Goal: Information Seeking & Learning: Learn about a topic

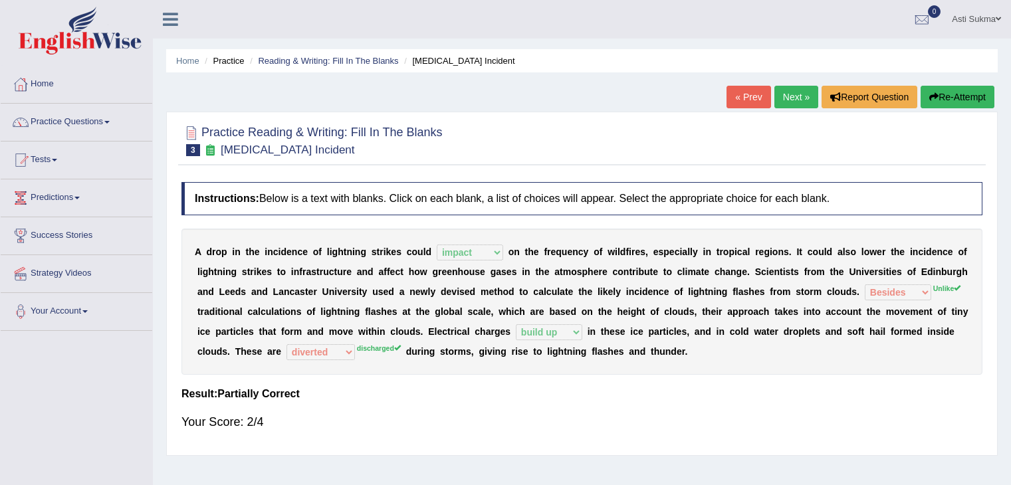
select select "impact"
select select "Besides"
select select "build up"
select select "diverted"
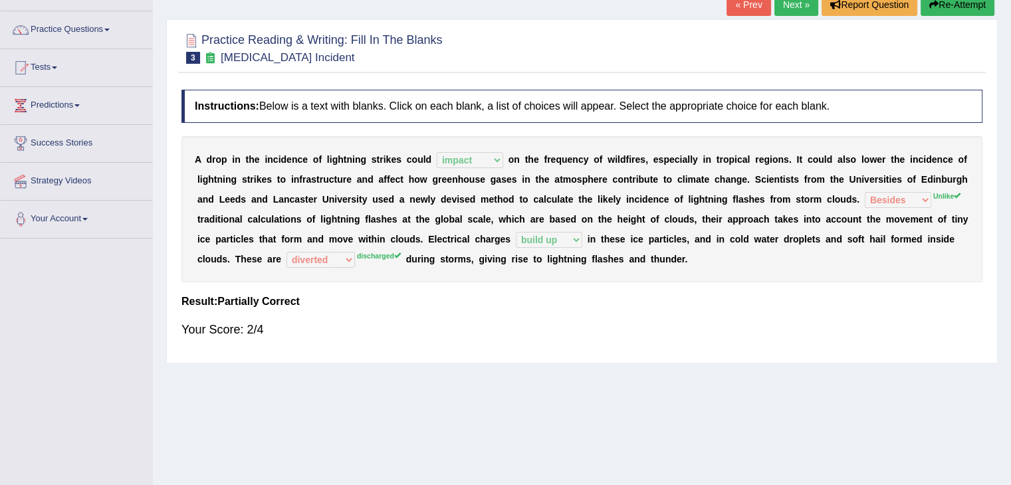
click at [965, 11] on button "Re-Attempt" at bounding box center [957, 4] width 74 height 23
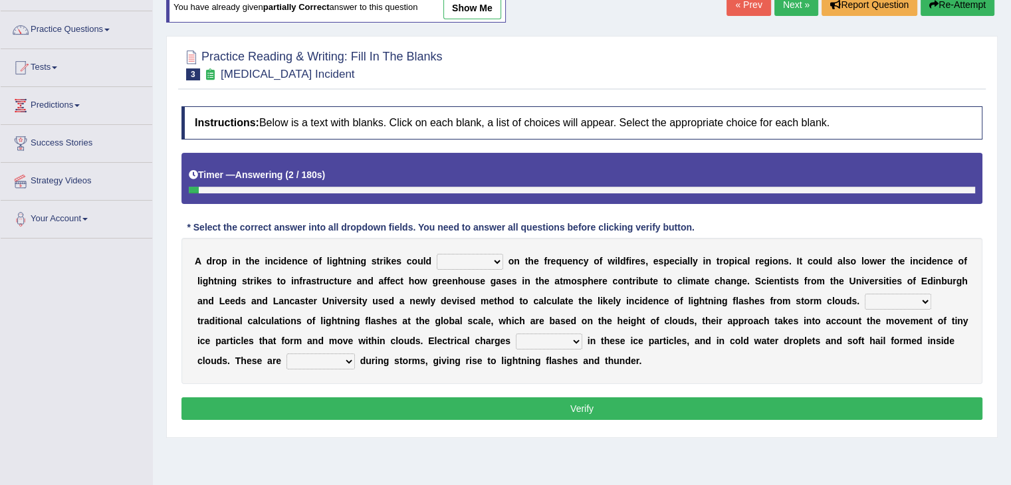
click at [476, 263] on select "dwell focus impact depend" at bounding box center [470, 262] width 66 height 16
select select "impact"
click at [437, 254] on select "dwell focus impact depend" at bounding box center [470, 262] width 66 height 16
click at [888, 304] on select "Unlike Unless Except Besides" at bounding box center [898, 302] width 66 height 16
select select "Unlike"
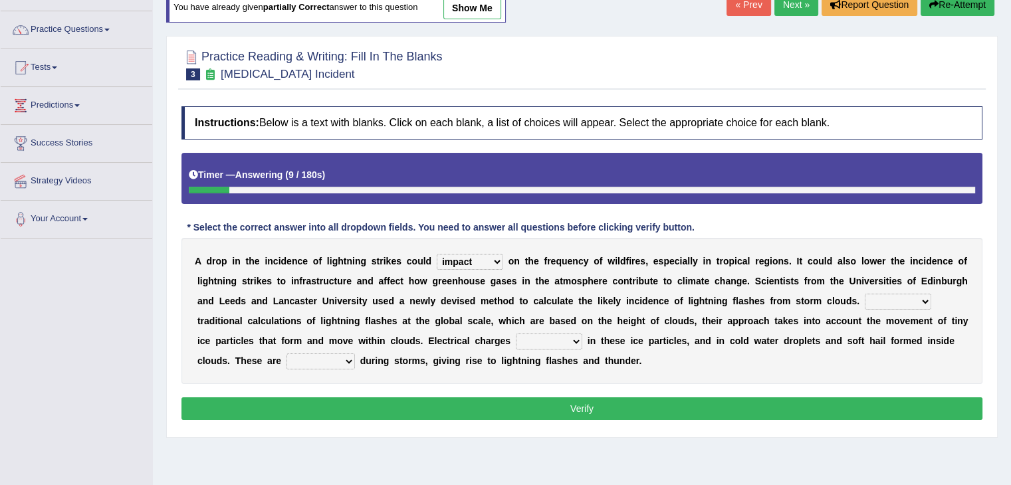
click at [865, 294] on select "Unlike Unless Except Besides" at bounding box center [898, 302] width 66 height 16
click at [570, 339] on select "run off build up mess up zoom in" at bounding box center [549, 342] width 66 height 16
select select "build up"
click at [516, 334] on select "run off build up mess up zoom in" at bounding box center [549, 342] width 66 height 16
click at [327, 358] on select "collected diverted rounded discharged" at bounding box center [320, 362] width 68 height 16
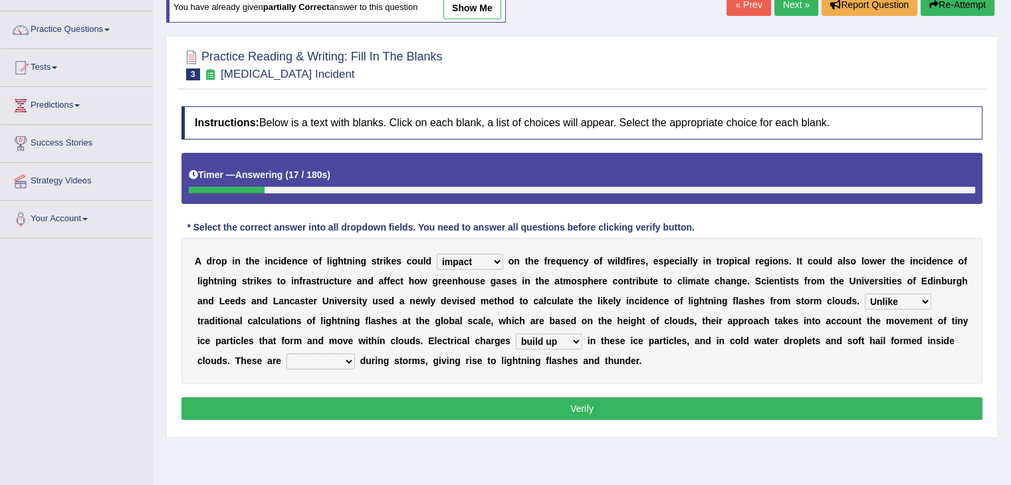
select select "rounded"
click at [286, 354] on select "collected diverted rounded discharged" at bounding box center [320, 362] width 68 height 16
click at [450, 416] on button "Verify" at bounding box center [581, 408] width 801 height 23
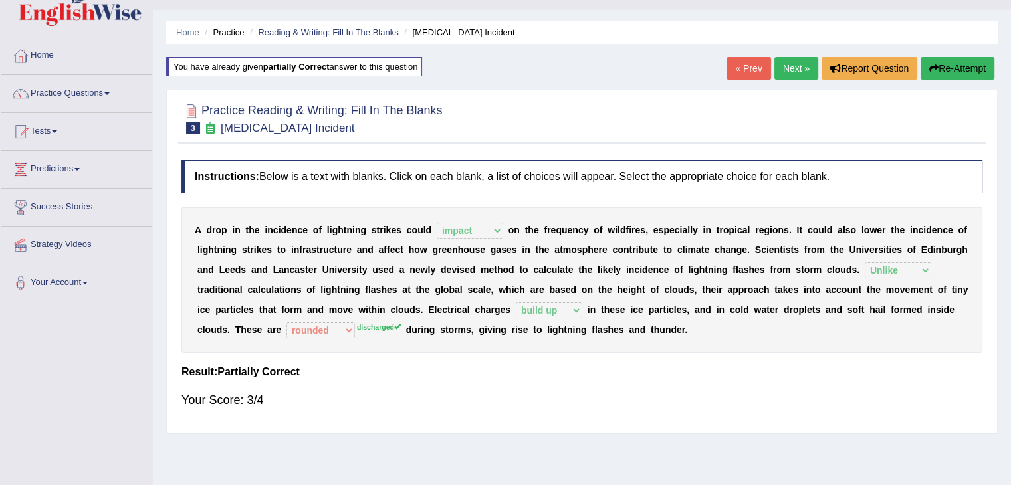
scroll to position [21, 0]
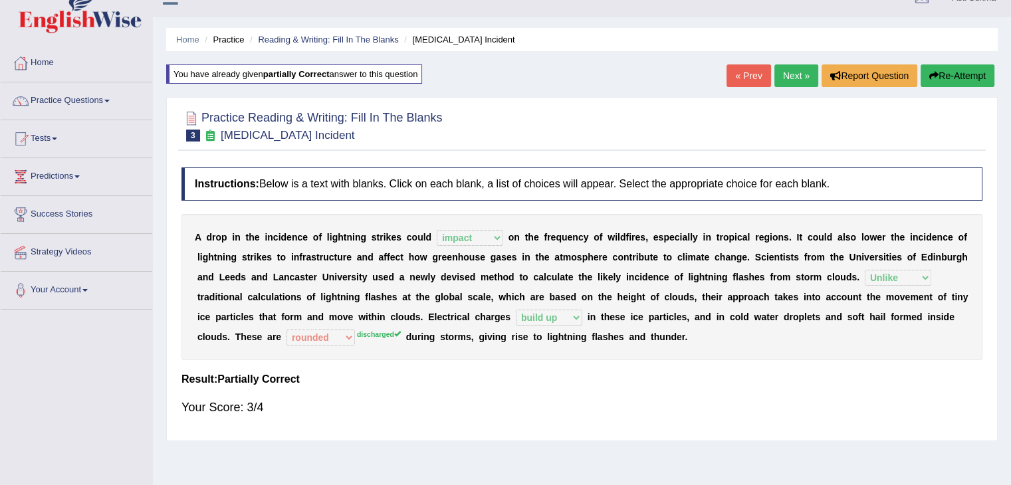
click at [317, 46] on ul "Home Practice Reading & Writing: Fill In The Blanks Lightning Strike Incident" at bounding box center [581, 39] width 831 height 23
click at [323, 41] on link "Reading & Writing: Fill In The Blanks" at bounding box center [328, 40] width 140 height 10
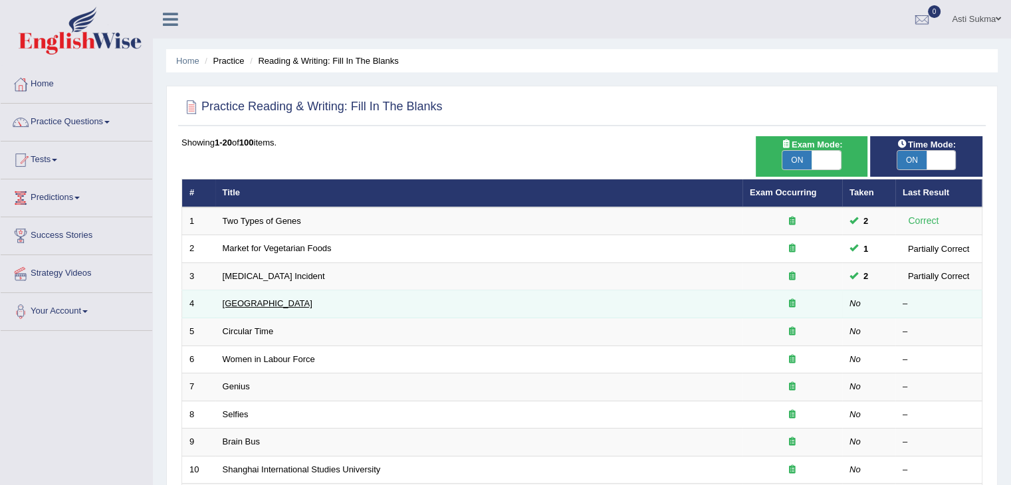
click at [234, 300] on link "Bhutan" at bounding box center [268, 303] width 90 height 10
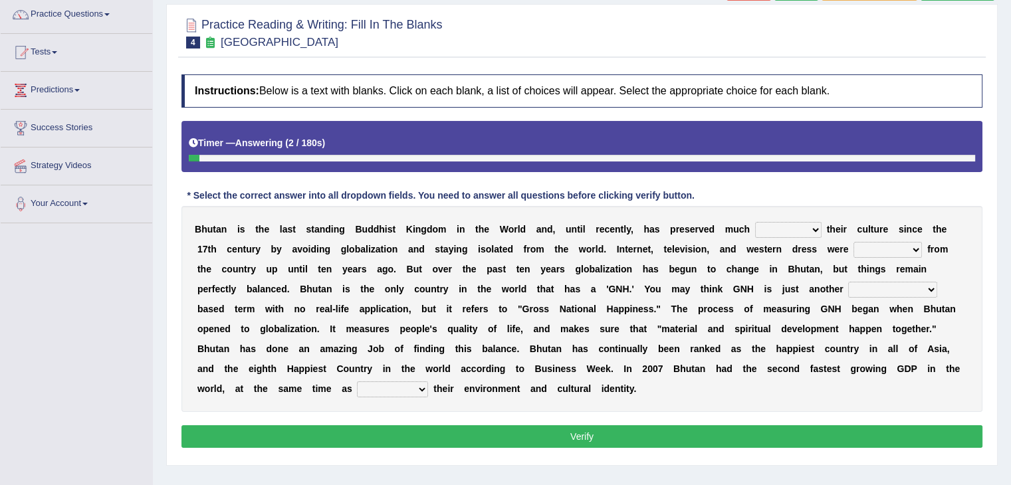
scroll to position [107, 0]
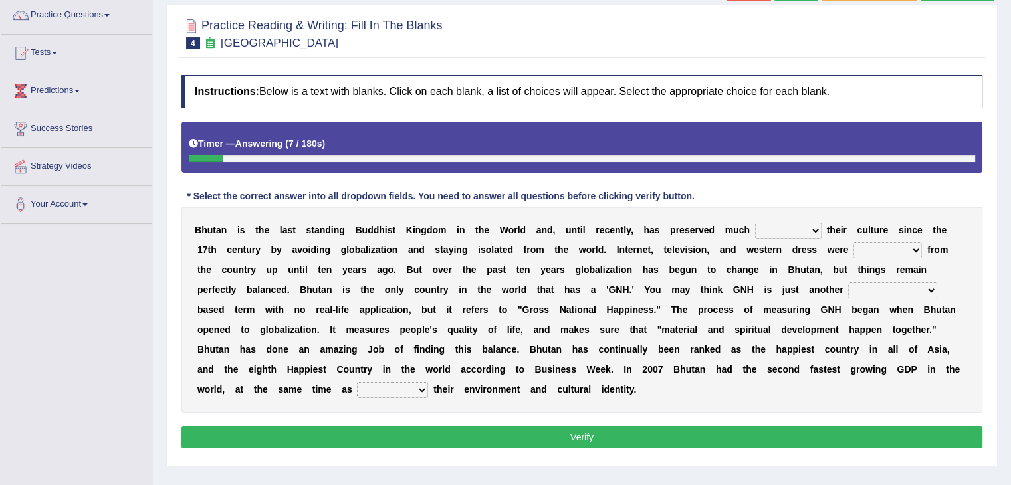
click at [801, 229] on select "of about to for" at bounding box center [788, 231] width 66 height 16
select select "about"
click at [755, 223] on select "of about to for" at bounding box center [788, 231] width 66 height 16
click at [881, 248] on select "summoned observed displayed banned" at bounding box center [887, 251] width 68 height 16
select select "displayed"
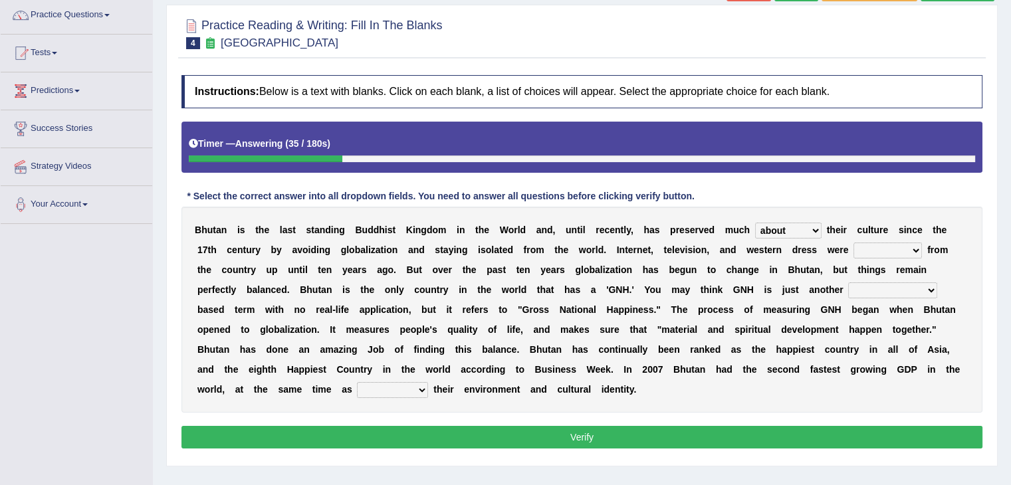
click at [853, 243] on select "summoned observed displayed banned" at bounding box center [887, 251] width 68 height 16
click at [874, 292] on select "statistically barely overwhelmingly roughly" at bounding box center [892, 290] width 89 height 16
click at [890, 246] on select "summoned observed displayed banned" at bounding box center [887, 251] width 68 height 16
click at [891, 290] on select "statistically barely overwhelmingly roughly" at bounding box center [892, 290] width 89 height 16
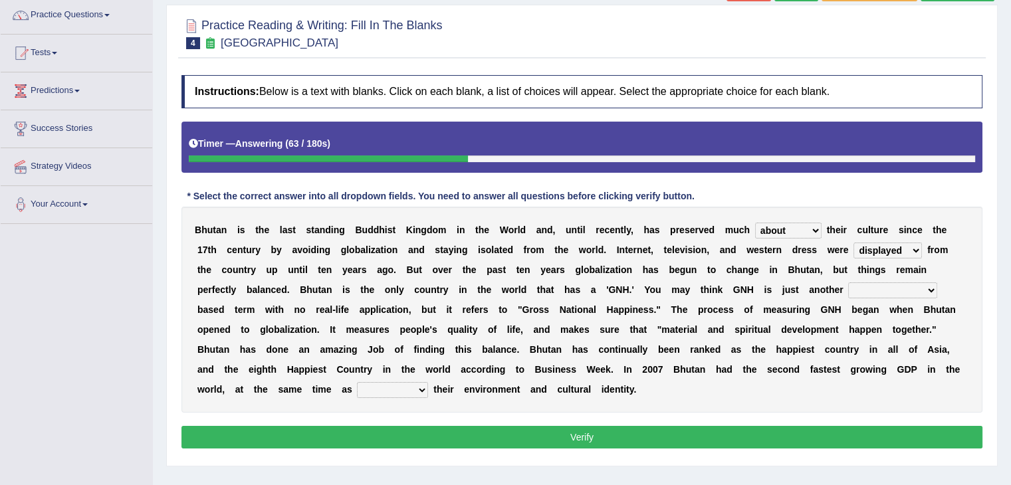
select select "barely"
click at [848, 282] on select "statistically barely overwhelmingly roughly" at bounding box center [892, 290] width 89 height 16
click at [357, 389] on select "demeaning intruding maintaining mourning" at bounding box center [392, 390] width 71 height 16
select select "maintaining"
click at [357, 382] on select "demeaning intruding maintaining mourning" at bounding box center [392, 390] width 71 height 16
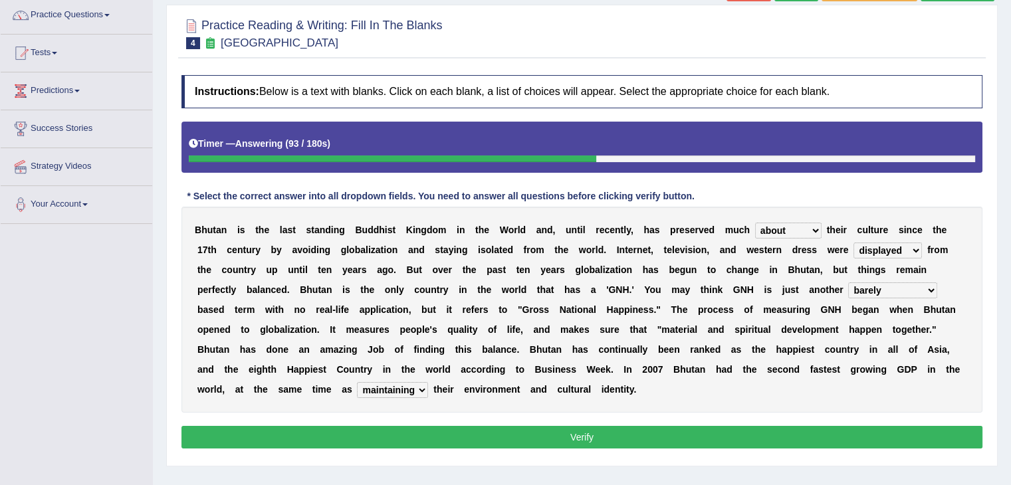
click at [801, 231] on select "of about to for" at bounding box center [788, 231] width 66 height 16
click at [877, 245] on select "summoned observed displayed banned" at bounding box center [887, 251] width 68 height 16
select select "banned"
click at [853, 243] on select "summoned observed displayed banned" at bounding box center [887, 251] width 68 height 16
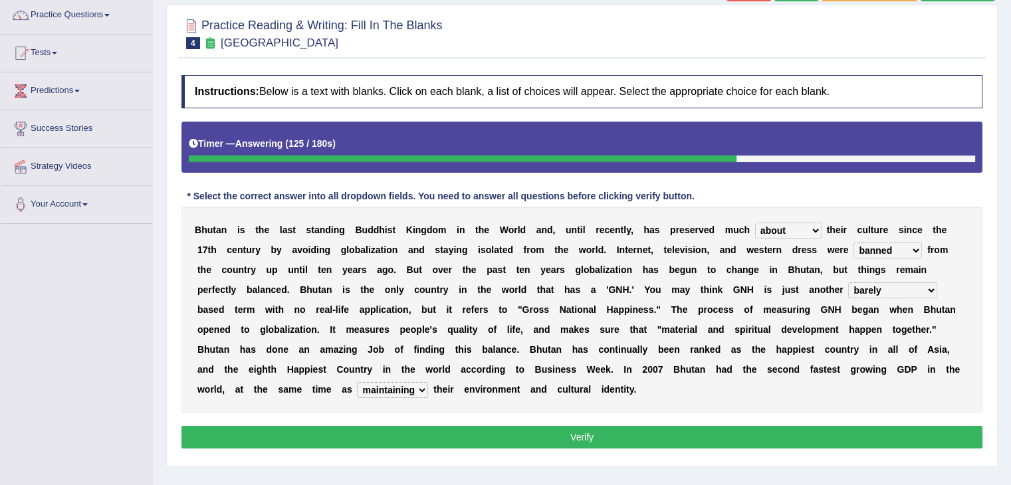
click at [877, 288] on select "statistically barely overwhelmingly roughly" at bounding box center [892, 290] width 89 height 16
select select "overwhelmingly"
click at [848, 282] on select "statistically barely overwhelmingly roughly" at bounding box center [892, 290] width 89 height 16
click at [898, 286] on select "statistically barely overwhelmingly roughly" at bounding box center [892, 290] width 89 height 16
click at [782, 364] on b "o" at bounding box center [785, 369] width 6 height 11
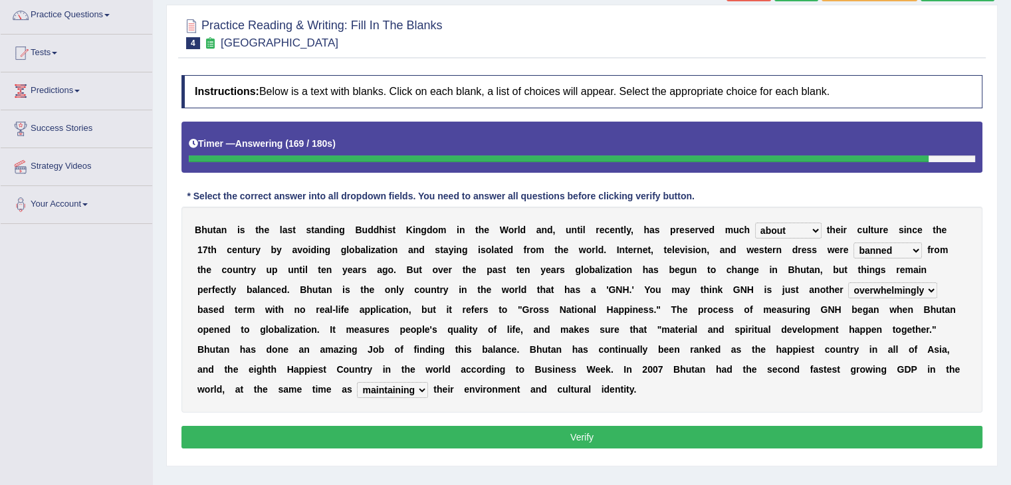
click at [357, 392] on select "demeaning intruding maintaining mourning" at bounding box center [392, 390] width 71 height 16
select select "intruding"
click at [357, 382] on select "demeaning intruding maintaining mourning" at bounding box center [392, 390] width 71 height 16
click at [385, 438] on button "Verify" at bounding box center [581, 437] width 801 height 23
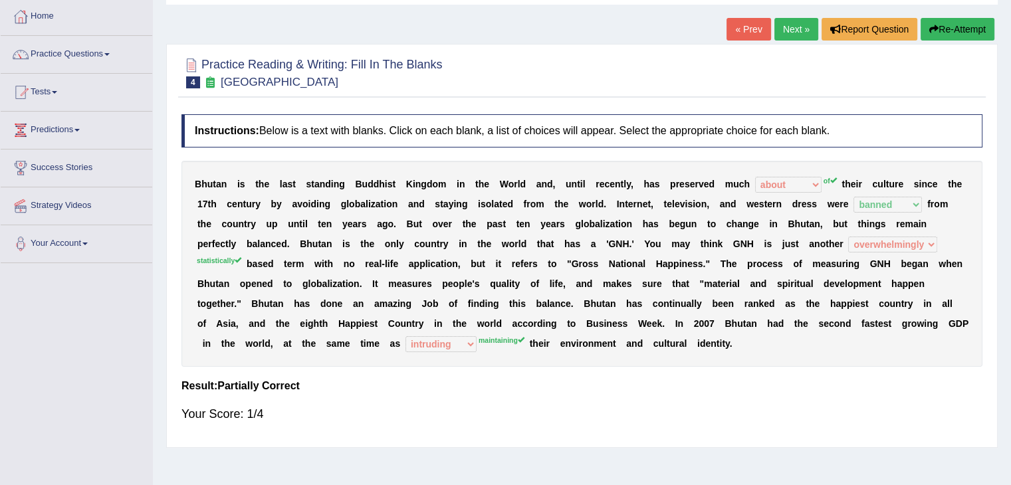
scroll to position [63, 0]
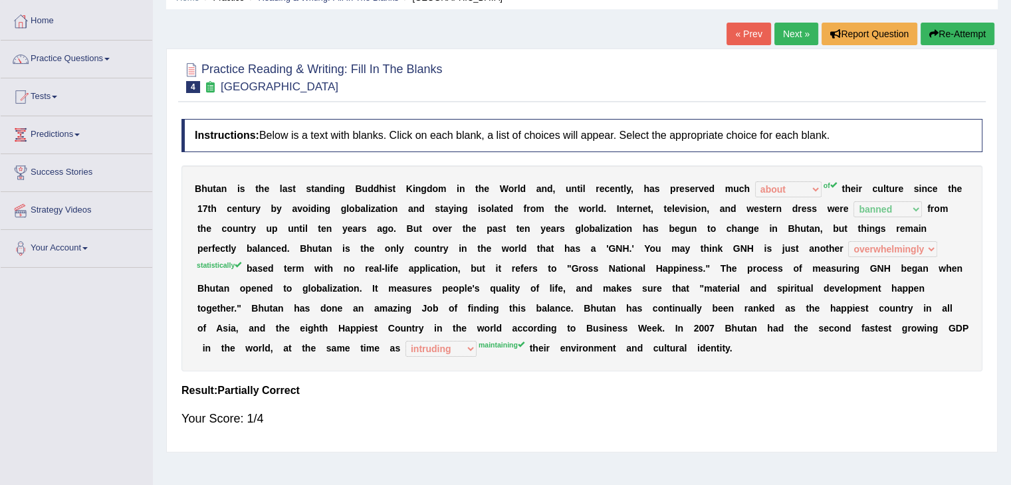
click at [946, 35] on button "Re-Attempt" at bounding box center [957, 34] width 74 height 23
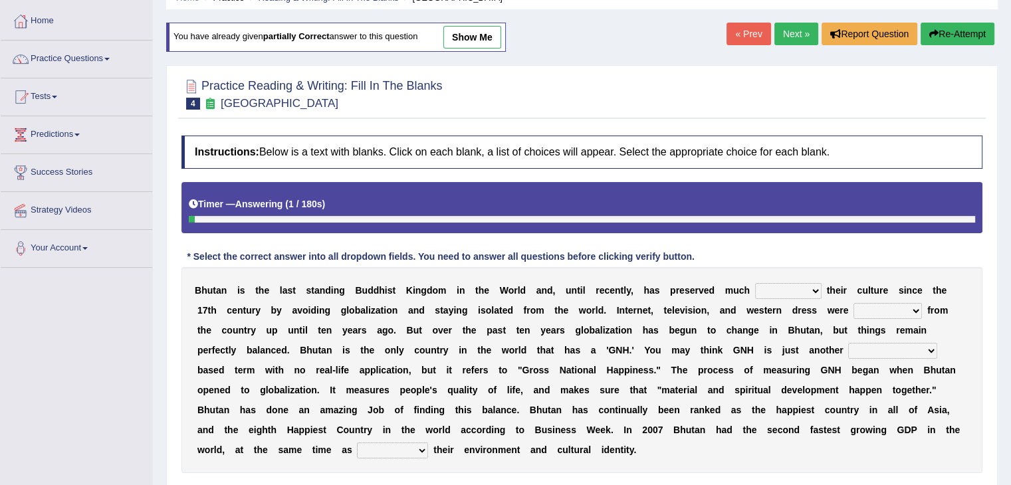
click at [873, 308] on select "summoned observed displayed banned" at bounding box center [887, 311] width 68 height 16
select select "banned"
click at [853, 303] on select "summoned observed displayed banned" at bounding box center [887, 311] width 68 height 16
click at [909, 346] on select "statistically barely overwhelmingly roughly" at bounding box center [892, 351] width 89 height 16
click at [848, 343] on select "statistically barely overwhelmingly roughly" at bounding box center [892, 351] width 89 height 16
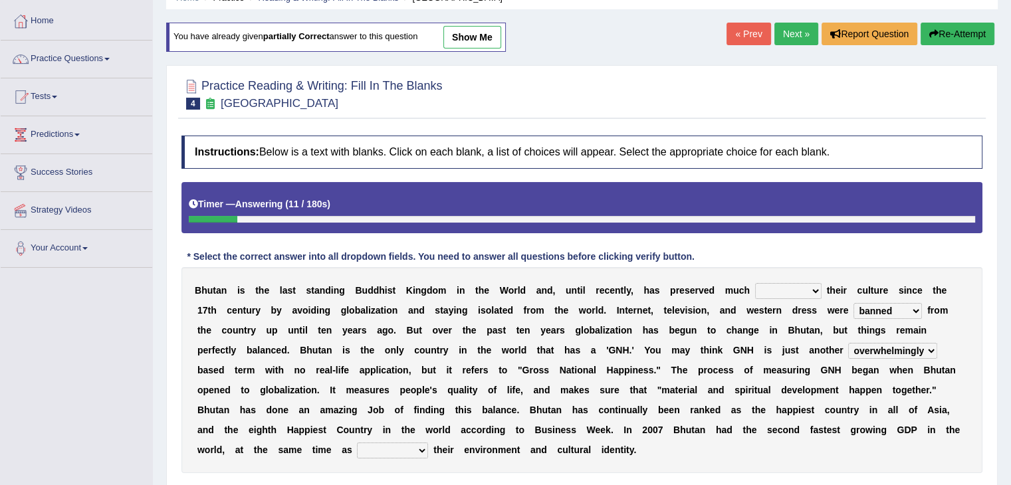
click at [914, 357] on div "B h u t a n i s t h e l a s t s t a n d i n g B u d d h i s t K i n g d o m i n…" at bounding box center [581, 370] width 801 height 206
click at [922, 348] on select "statistically barely overwhelmingly roughly" at bounding box center [892, 351] width 89 height 16
select select "statistically"
click at [848, 343] on select "statistically barely overwhelmingly roughly" at bounding box center [892, 351] width 89 height 16
click at [798, 288] on select "of about to for" at bounding box center [788, 291] width 66 height 16
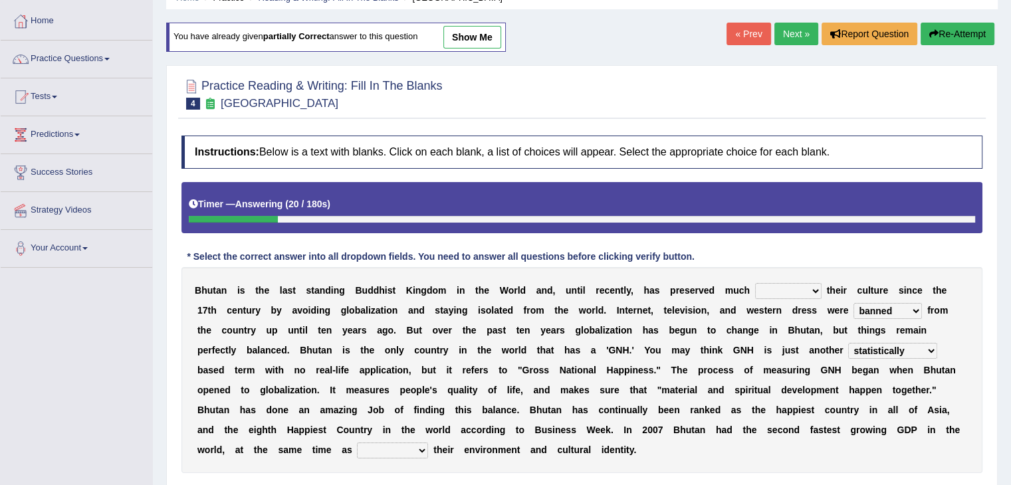
select select "of"
click at [755, 283] on select "of about to for" at bounding box center [788, 291] width 66 height 16
click at [375, 450] on select "demeaning intruding maintaining mourning" at bounding box center [392, 451] width 71 height 16
select select "maintaining"
click at [357, 443] on select "demeaning intruding maintaining mourning" at bounding box center [392, 451] width 71 height 16
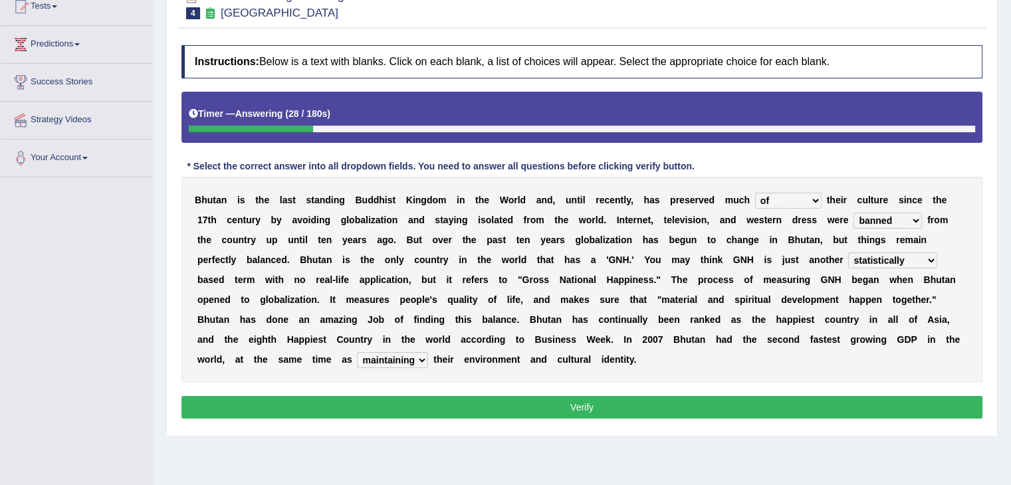
scroll to position [157, 0]
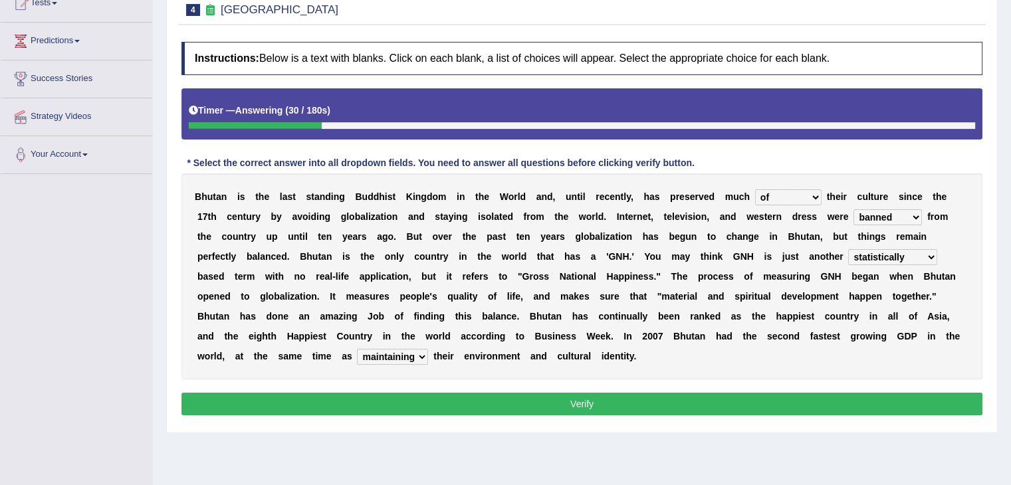
click at [665, 395] on button "Verify" at bounding box center [581, 404] width 801 height 23
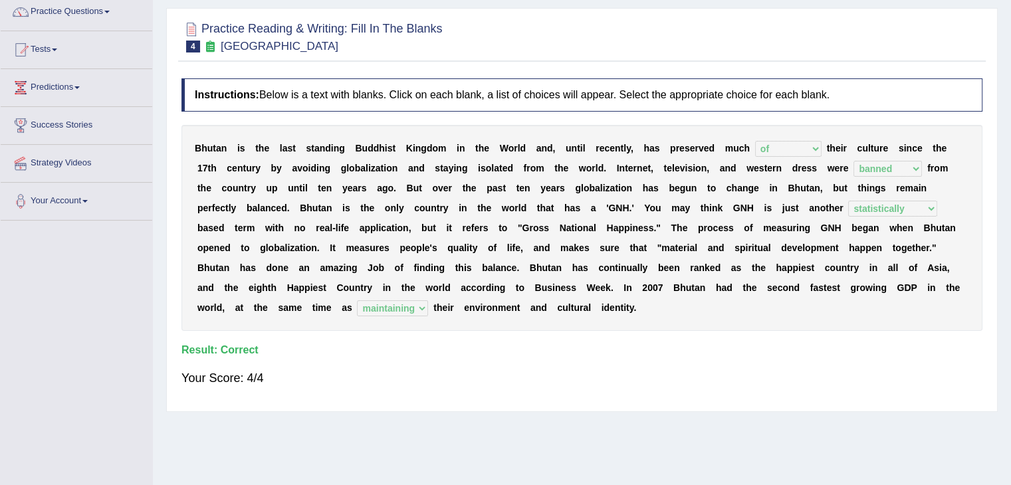
scroll to position [100, 0]
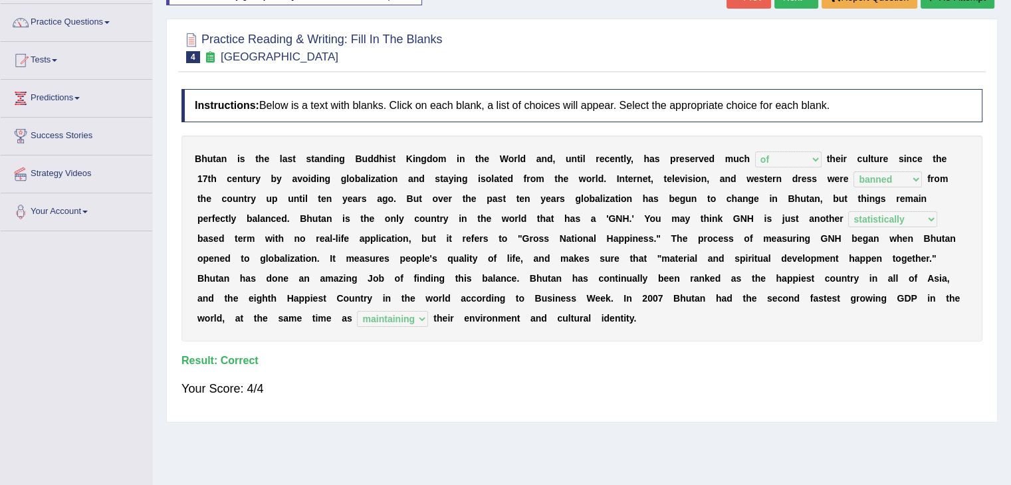
click at [806, 275] on b "s" at bounding box center [808, 278] width 5 height 11
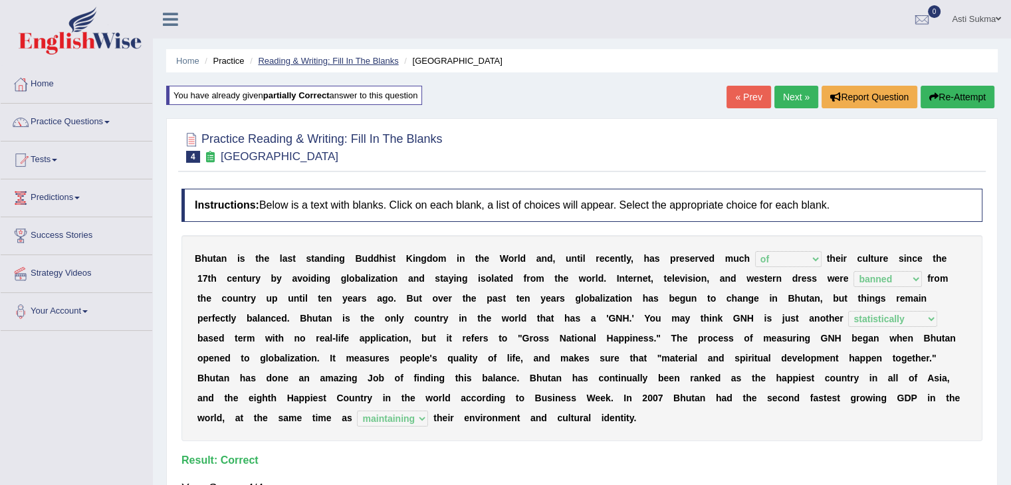
click at [312, 59] on link "Reading & Writing: Fill In The Blanks" at bounding box center [328, 61] width 140 height 10
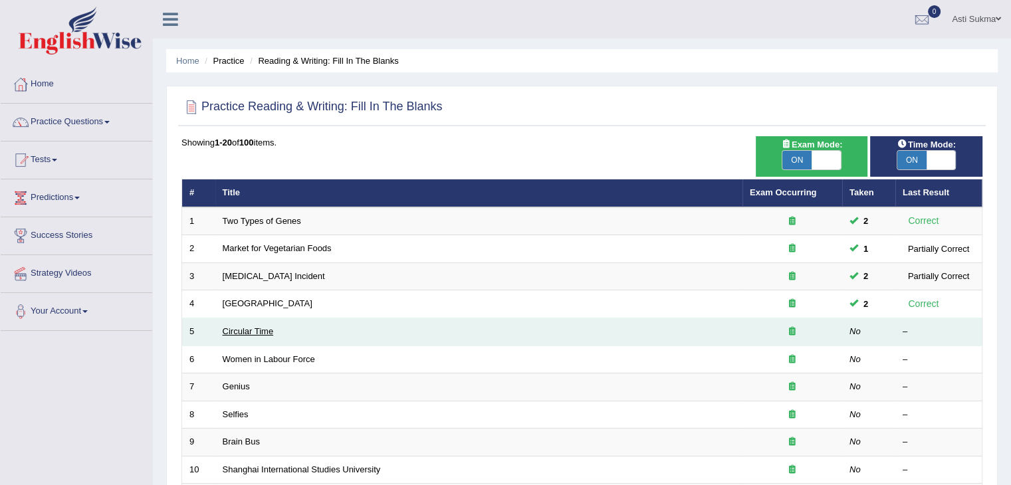
click at [261, 326] on link "Circular Time" at bounding box center [248, 331] width 51 height 10
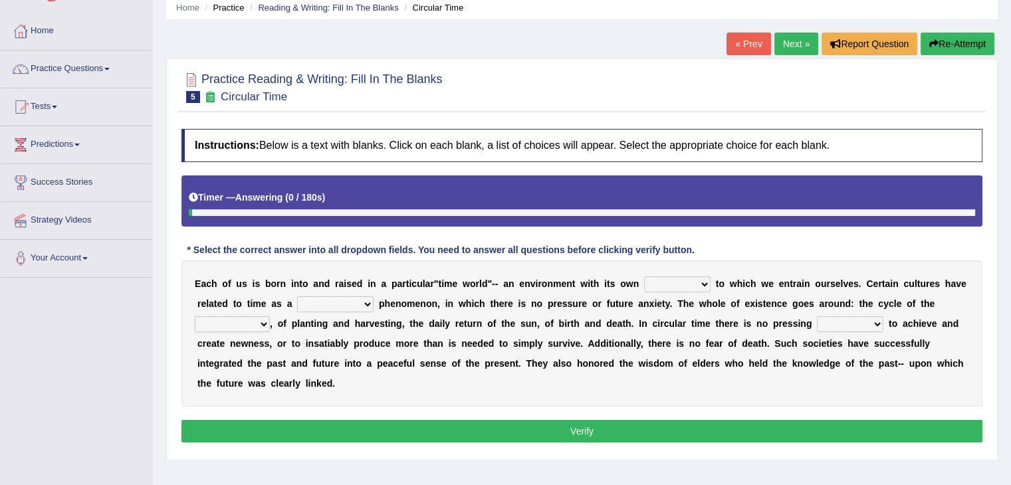
scroll to position [76, 0]
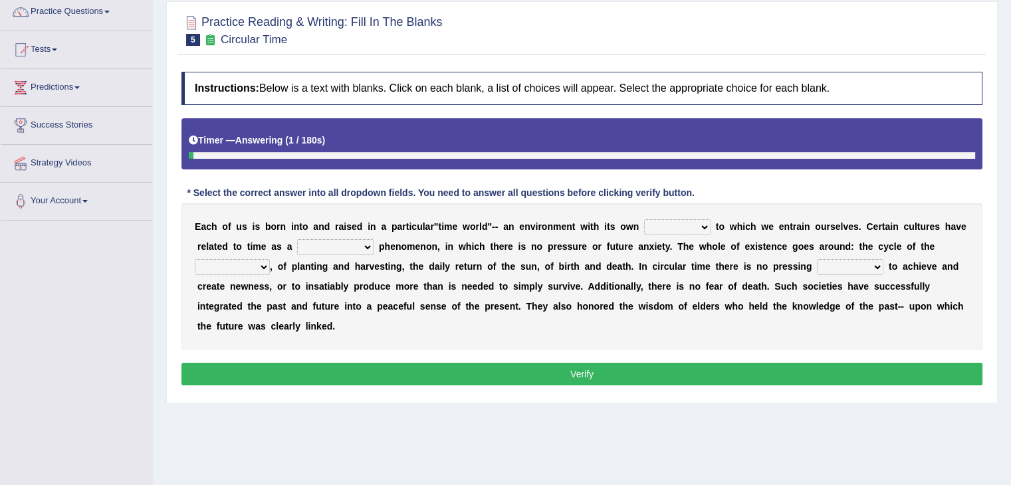
click at [1010, 122] on html "Toggle navigation Home Practice Questions Speaking Practice Read Aloud Repeat S…" at bounding box center [505, 132] width 1011 height 485
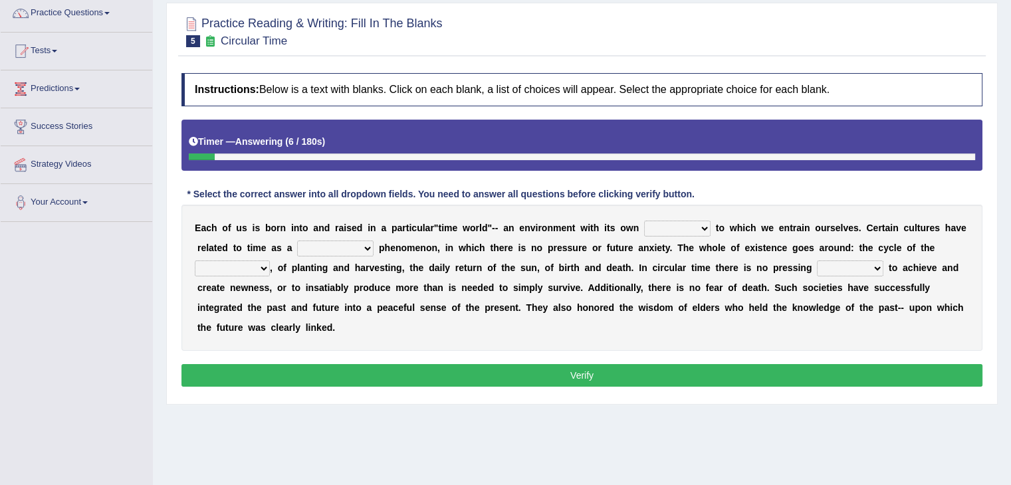
click at [680, 227] on select "area shape rhythm inclination" at bounding box center [677, 229] width 66 height 16
select select "area"
click at [644, 221] on select "area shape rhythm inclination" at bounding box center [677, 229] width 66 height 16
click at [338, 251] on select "cyclical conventional recycling cylindrical" at bounding box center [335, 249] width 76 height 16
select select "conventional"
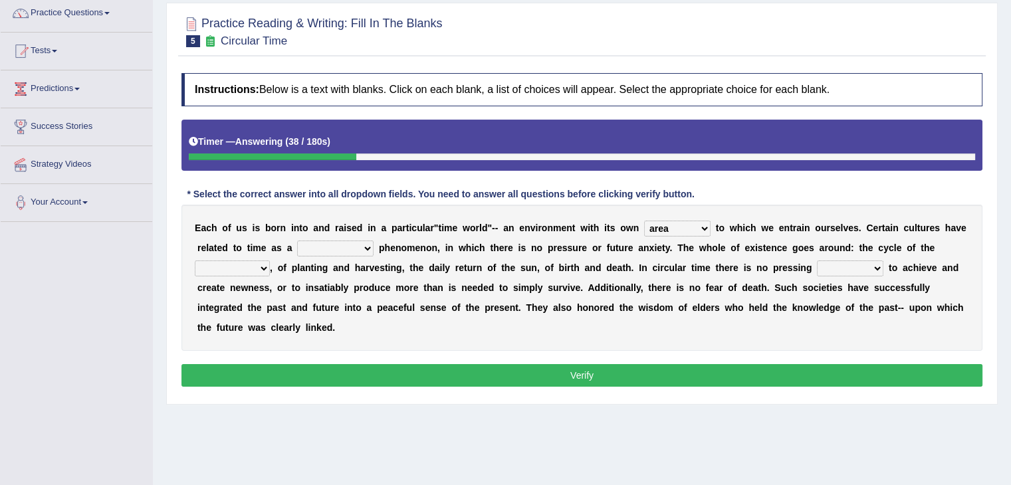
click at [297, 241] on select "cyclical conventional recycling cylindrical" at bounding box center [335, 249] width 76 height 16
click at [233, 271] on select "days seasons arrangement periods" at bounding box center [232, 269] width 75 height 16
select select "periods"
click at [195, 261] on select "days seasons arrangement periods" at bounding box center [232, 269] width 75 height 16
click at [348, 321] on div "E a c h o f u s i s b o r n i n t o a n d r a i s e d i n a p a r t i c u l a r…" at bounding box center [581, 278] width 801 height 146
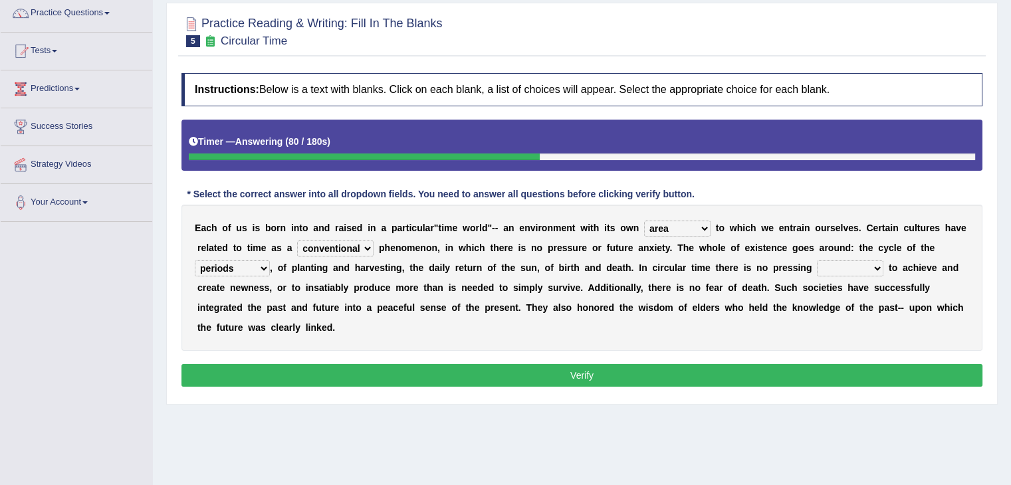
click at [863, 272] on select "issue point cause need" at bounding box center [850, 269] width 66 height 16
click at [817, 261] on select "issue point cause need" at bounding box center [850, 269] width 66 height 16
click at [869, 261] on select "issue point cause need" at bounding box center [850, 269] width 66 height 16
click at [817, 261] on select "issue point cause need" at bounding box center [850, 269] width 66 height 16
click at [856, 268] on select "issue point cause need" at bounding box center [850, 269] width 66 height 16
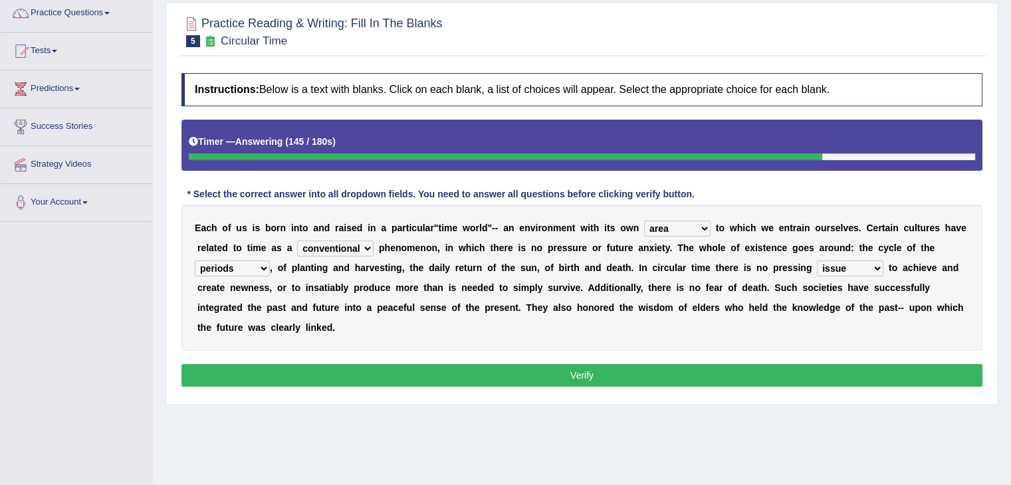
select select "need"
click at [817, 261] on select "issue point cause need" at bounding box center [850, 269] width 66 height 16
click at [245, 267] on select "days seasons arrangement periods" at bounding box center [232, 269] width 75 height 16
select select "seasons"
click at [195, 261] on select "days seasons arrangement periods" at bounding box center [232, 269] width 75 height 16
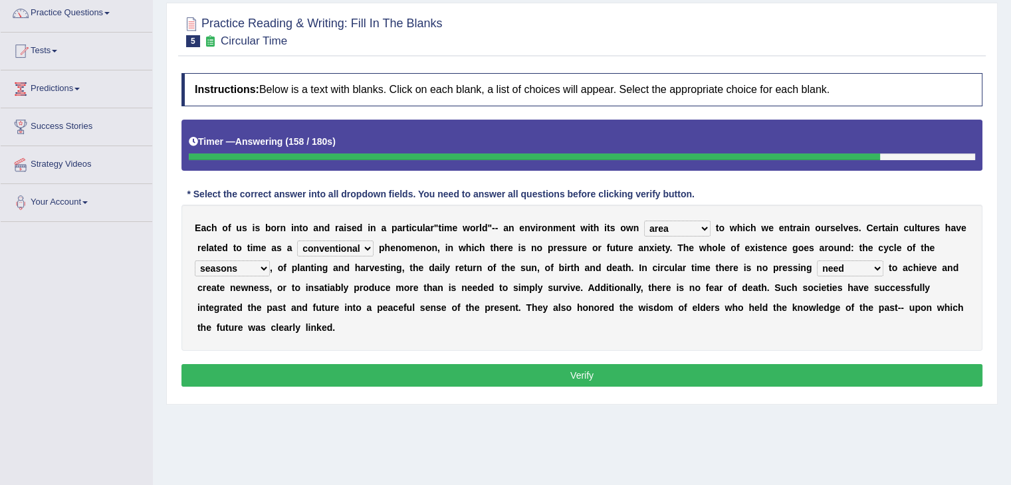
click at [559, 371] on button "Verify" at bounding box center [581, 375] width 801 height 23
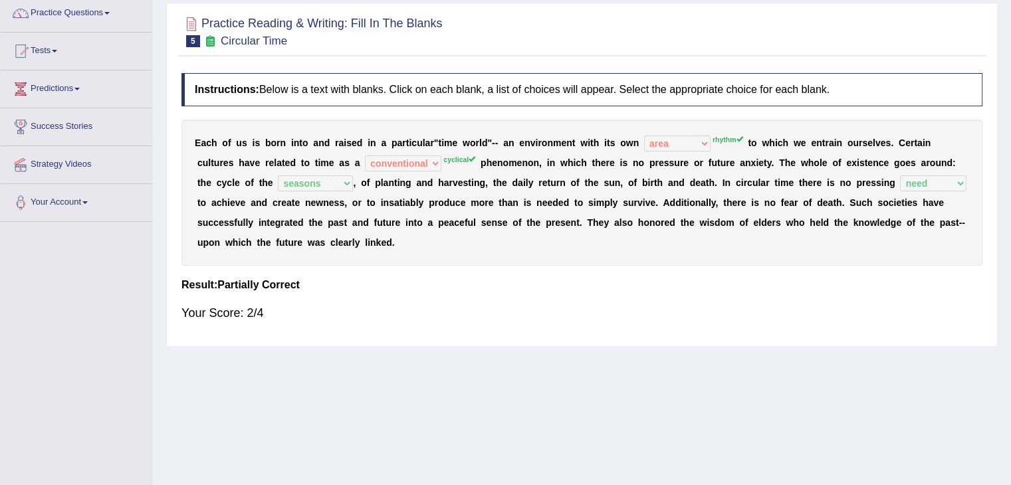
scroll to position [0, 0]
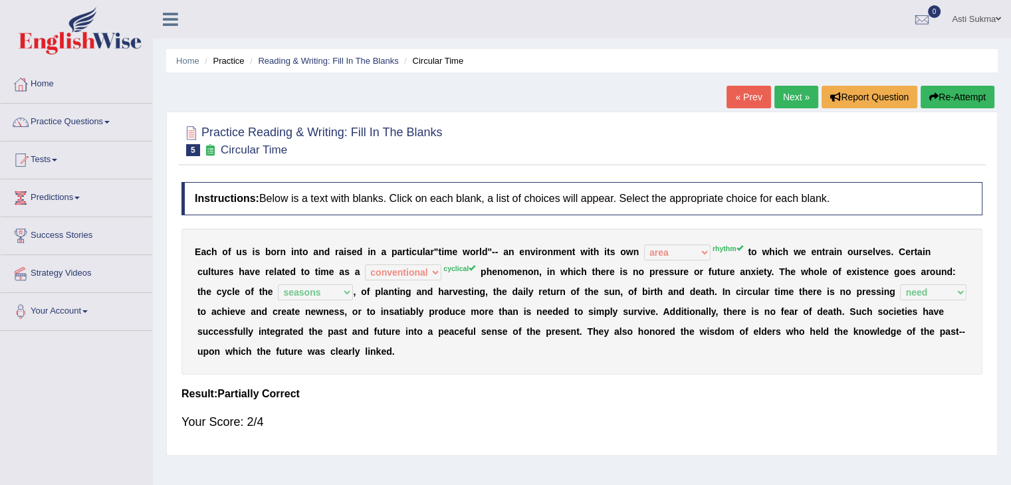
click at [942, 99] on button "Re-Attempt" at bounding box center [957, 97] width 74 height 23
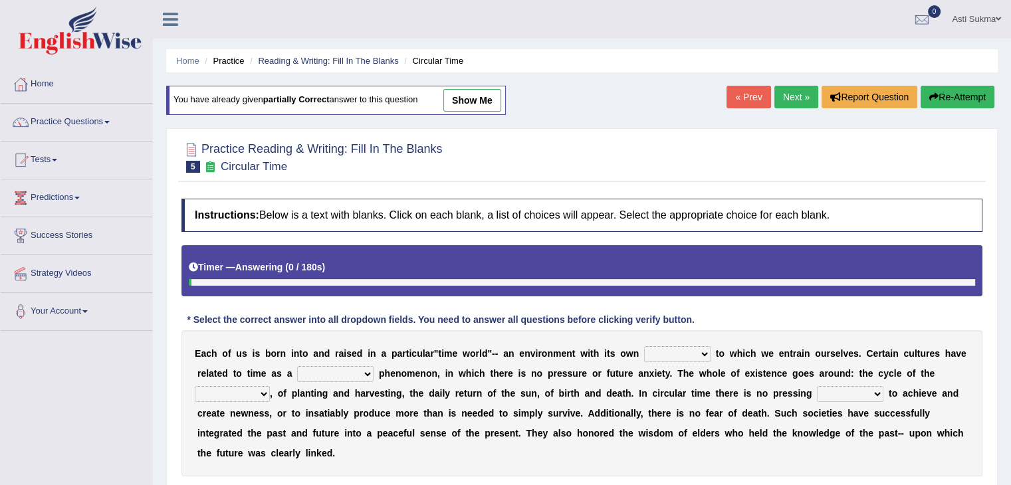
click at [679, 362] on div "E a c h o f u s i s b o r n i n t o a n d r a i s e d i n a p a r t i c u l a r…" at bounding box center [581, 403] width 801 height 146
click at [686, 354] on select "area shape rhythm inclination" at bounding box center [677, 354] width 66 height 16
select select "rhythm"
click at [644, 346] on select "area shape rhythm inclination" at bounding box center [677, 354] width 66 height 16
click at [313, 367] on select "cyclical conventional recycling cylindrical" at bounding box center [335, 374] width 76 height 16
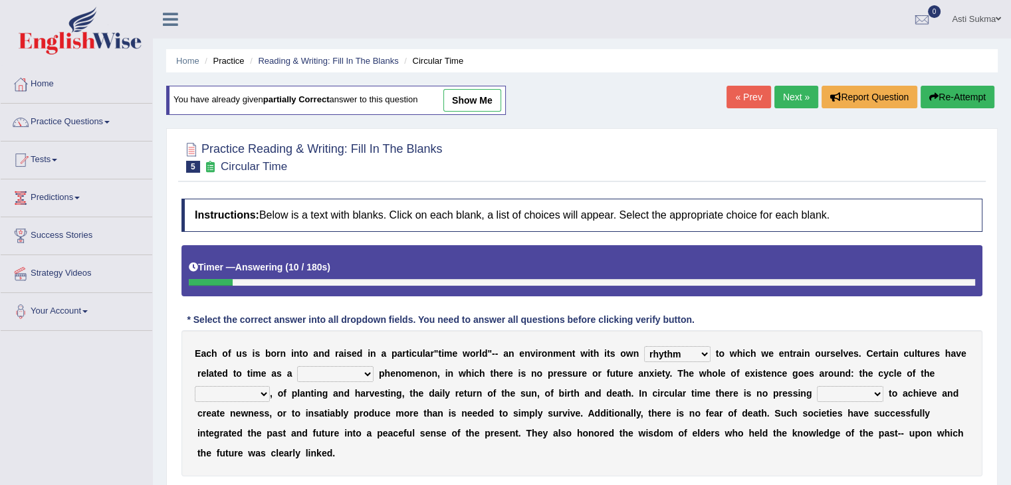
select select "cyclical"
click at [297, 366] on select "cyclical conventional recycling cylindrical" at bounding box center [335, 374] width 76 height 16
click at [251, 388] on select "days seasons arrangement periods" at bounding box center [232, 394] width 75 height 16
select select "seasons"
click at [195, 386] on select "days seasons arrangement periods" at bounding box center [232, 394] width 75 height 16
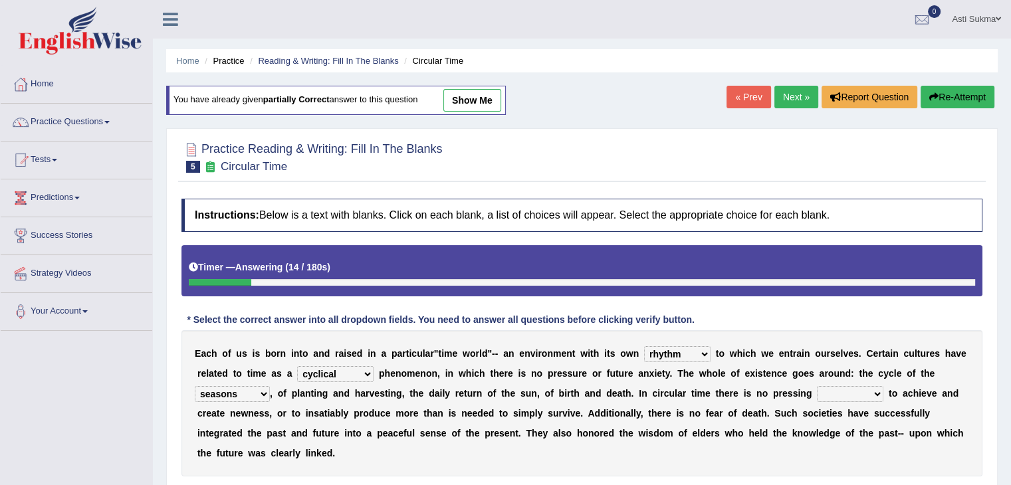
click at [861, 387] on select "issue point cause need" at bounding box center [850, 394] width 66 height 16
select select "need"
click at [817, 386] on select "issue point cause need" at bounding box center [850, 394] width 66 height 16
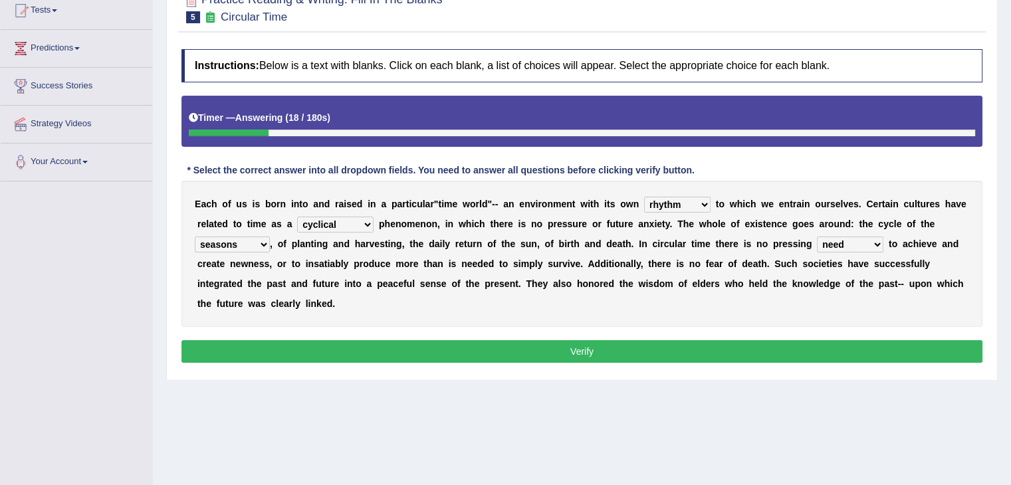
scroll to position [159, 0]
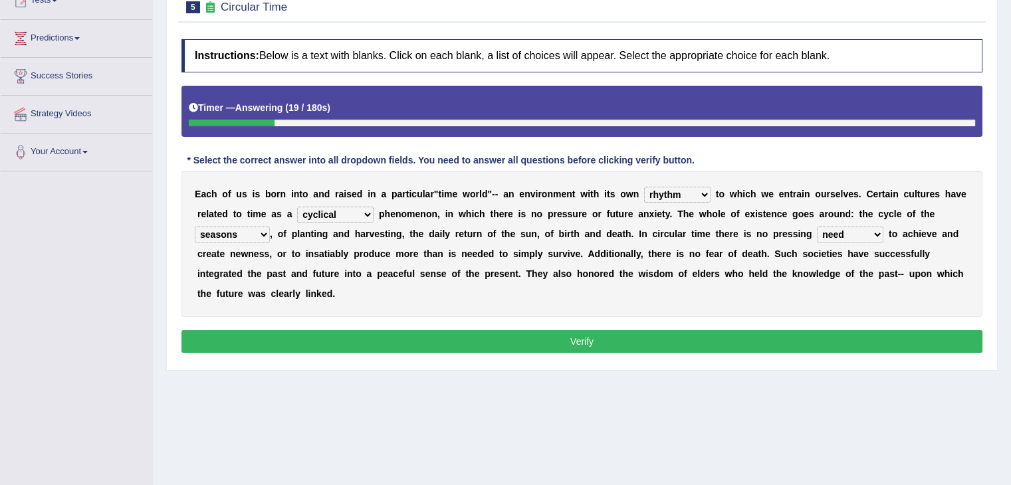
click at [779, 334] on button "Verify" at bounding box center [581, 341] width 801 height 23
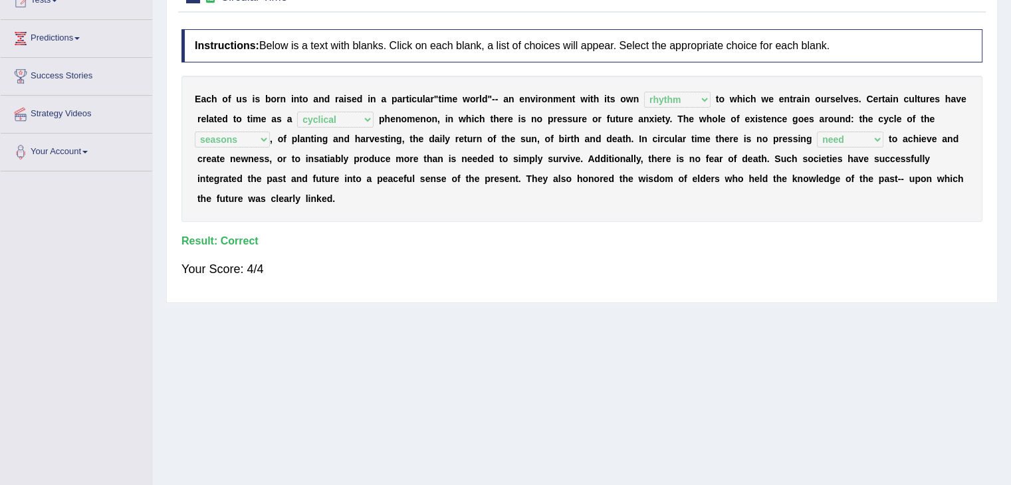
scroll to position [0, 0]
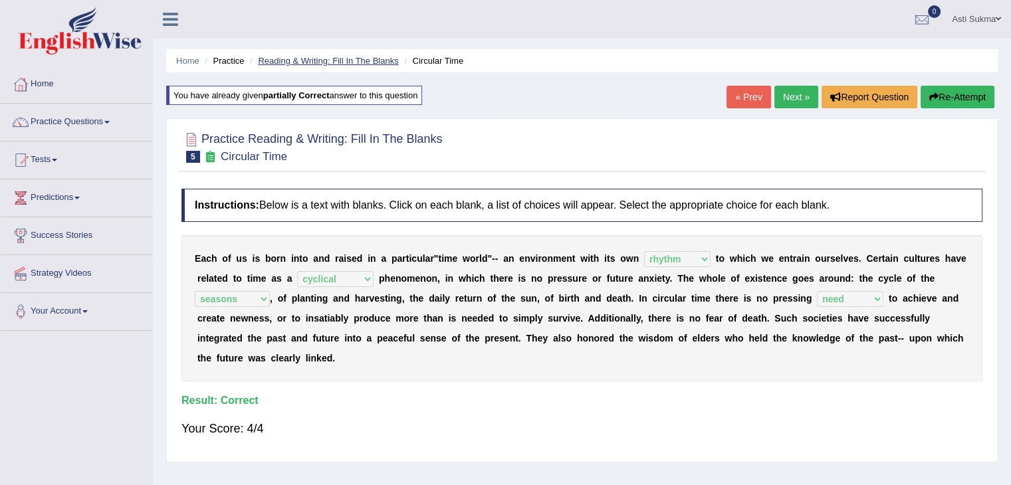
click at [320, 62] on link "Reading & Writing: Fill In The Blanks" at bounding box center [328, 61] width 140 height 10
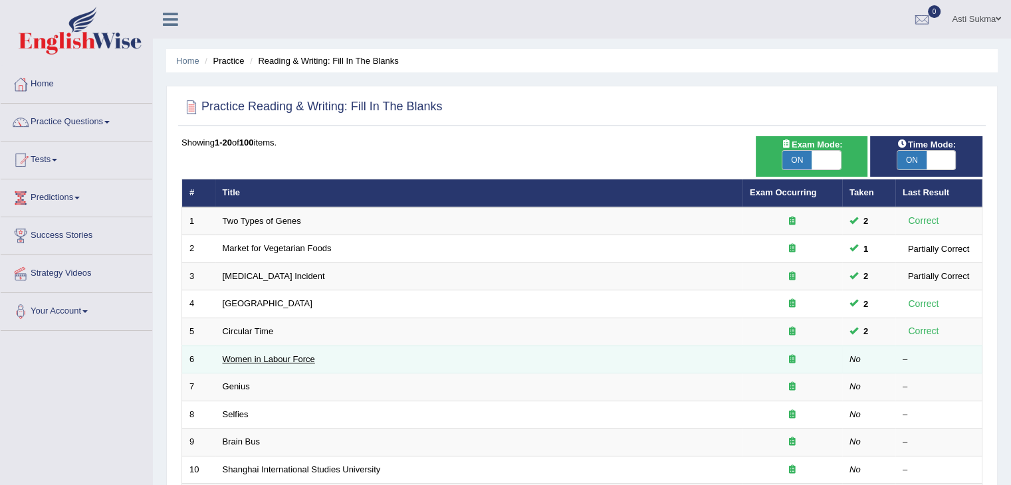
click at [299, 358] on link "Women in Labour Force" at bounding box center [269, 359] width 92 height 10
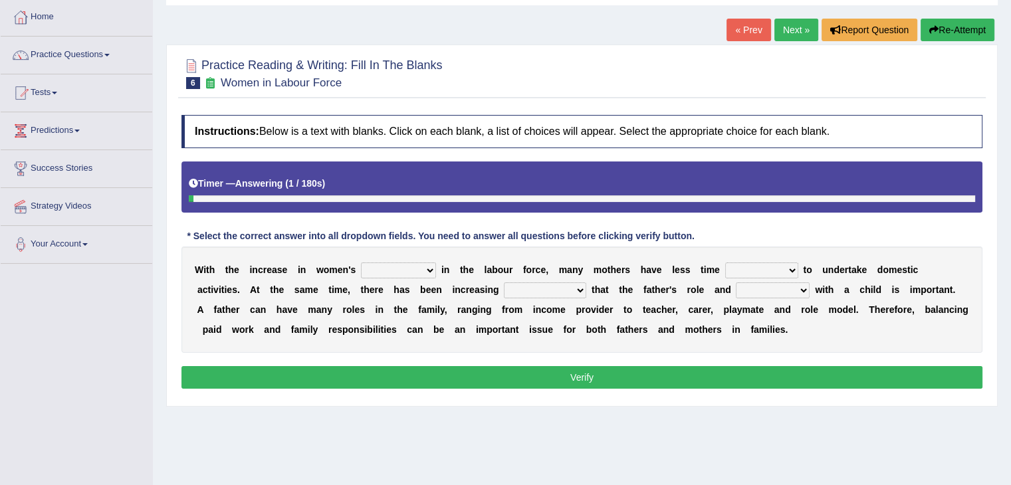
scroll to position [80, 0]
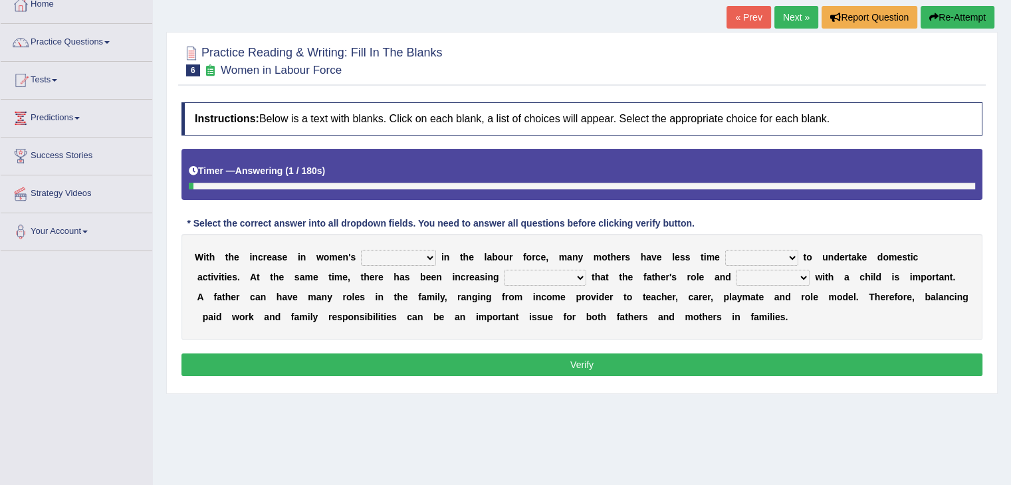
click at [1010, 205] on html "Toggle navigation Home Practice Questions Speaking Practice Read Aloud Repeat S…" at bounding box center [505, 162] width 1011 height 485
click at [421, 256] on select "attendance substitution participation definition" at bounding box center [398, 258] width 75 height 16
select select "participation"
click at [361, 250] on select "attendance substitution participation definition" at bounding box center [398, 258] width 75 height 16
click at [753, 257] on select "available related consumable useful" at bounding box center [761, 258] width 73 height 16
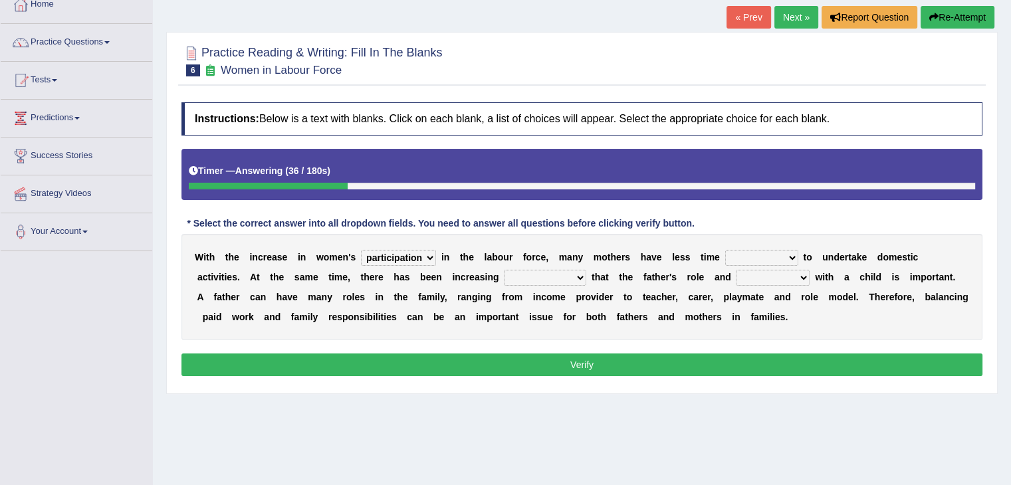
select select "available"
click at [725, 250] on select "available related consumable useful" at bounding box center [761, 258] width 73 height 16
click at [556, 278] on select "recognition discrimination resolution recreation" at bounding box center [545, 278] width 82 height 16
select select "resolution"
click at [504, 270] on select "recognition discrimination resolution recreation" at bounding box center [545, 278] width 82 height 16
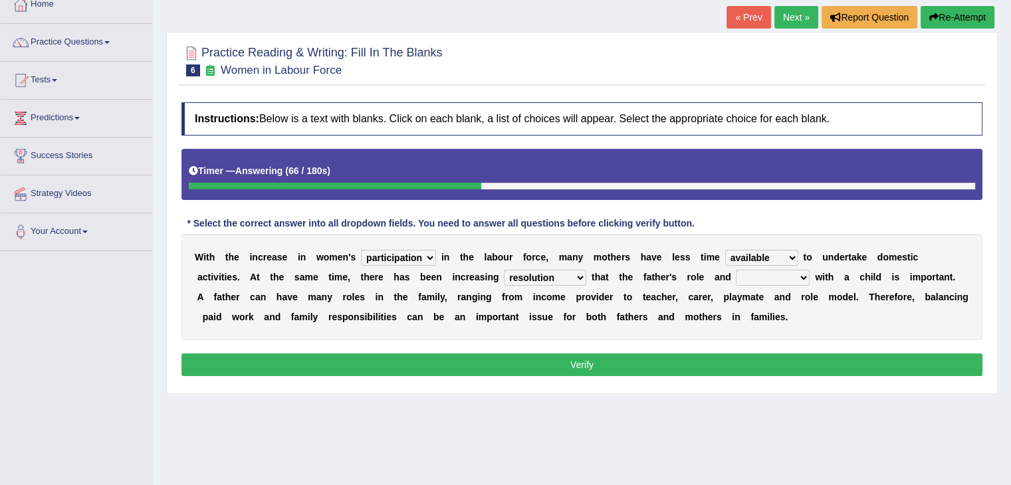
click at [759, 270] on select "scholarship realtionship worship employment" at bounding box center [773, 278] width 74 height 16
select select "realtionship"
click at [736, 270] on select "scholarship realtionship worship employment" at bounding box center [773, 278] width 74 height 16
click at [414, 256] on select "attendance substitution participation definition" at bounding box center [398, 258] width 75 height 16
click at [655, 288] on div "W i t h t h e i n c r e a s e i n w o m e n ' s attendance substitution partici…" at bounding box center [581, 287] width 801 height 106
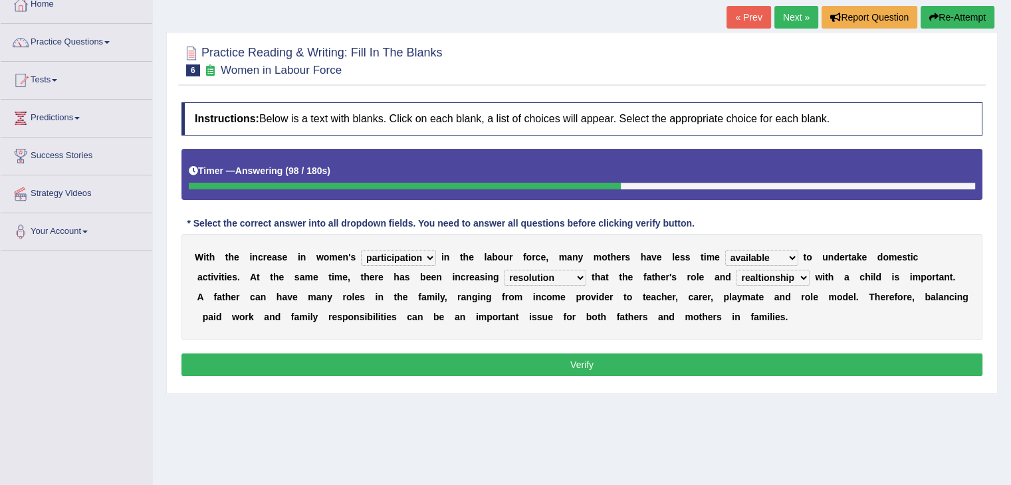
click at [757, 253] on select "available related consumable useful" at bounding box center [761, 258] width 73 height 16
click at [659, 304] on div "W i t h t h e i n c r e a s e i n w o m e n ' s attendance substitution partici…" at bounding box center [581, 287] width 801 height 106
click at [566, 274] on select "recognition discrimination resolution recreation" at bounding box center [545, 278] width 82 height 16
select select "recognition"
click at [504, 270] on select "recognition discrimination resolution recreation" at bounding box center [545, 278] width 82 height 16
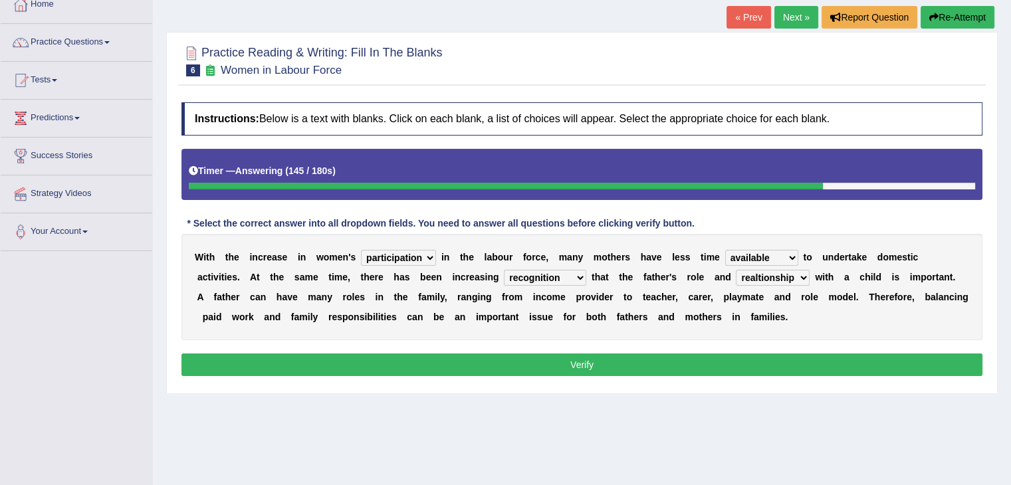
click at [635, 304] on div "W i t h t h e i n c r e a s e i n w o m e n ' s attendance substitution partici…" at bounding box center [581, 287] width 801 height 106
click at [534, 367] on button "Verify" at bounding box center [581, 365] width 801 height 23
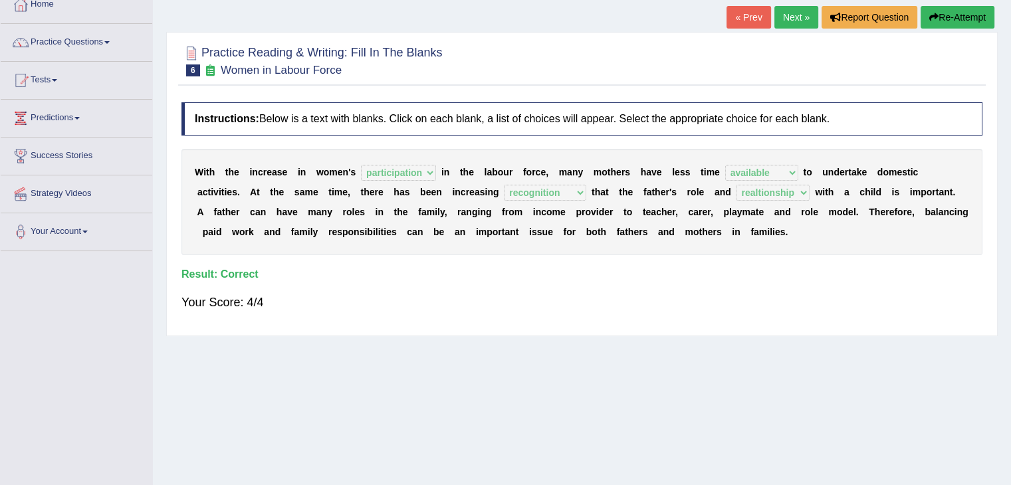
click at [673, 301] on div "Your Score: 4/4" at bounding box center [581, 302] width 801 height 32
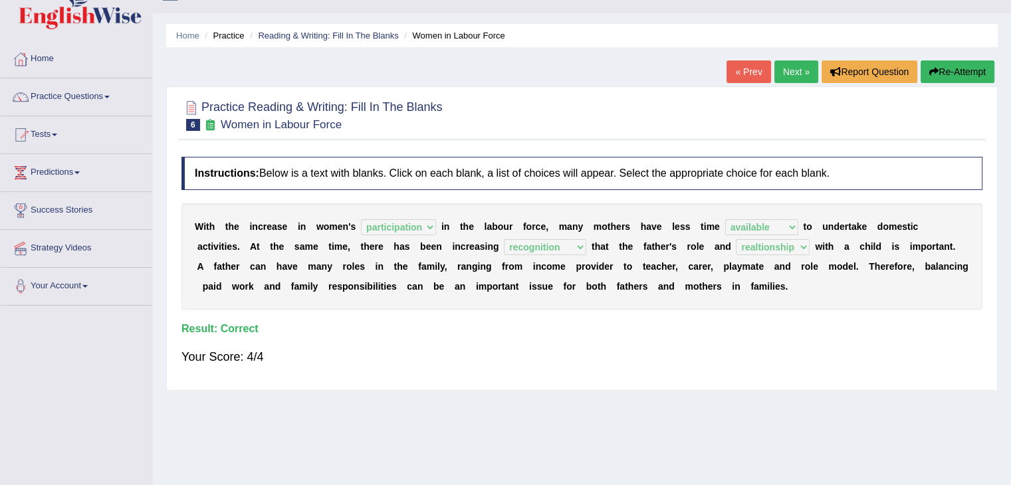
scroll to position [0, 0]
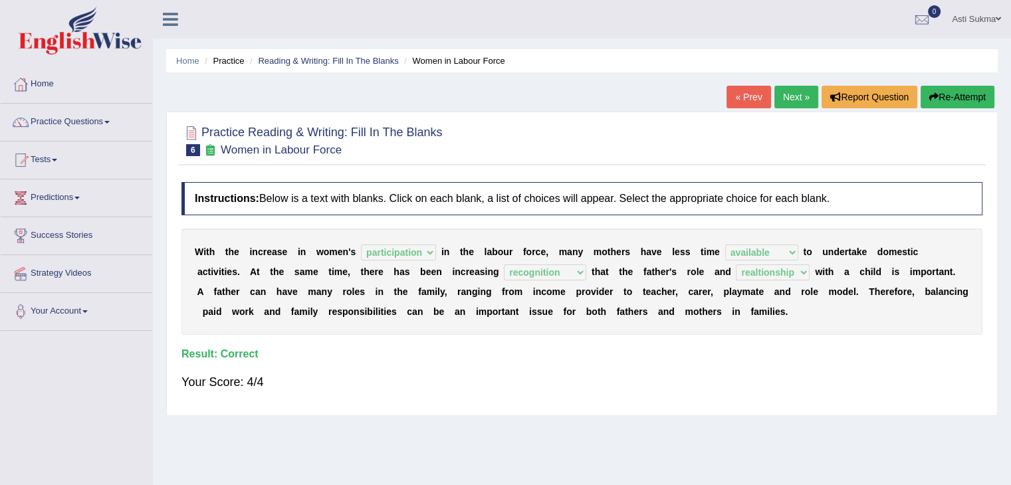
click at [574, 138] on div at bounding box center [581, 140] width 801 height 41
click at [327, 63] on link "Reading & Writing: Fill In The Blanks" at bounding box center [328, 61] width 140 height 10
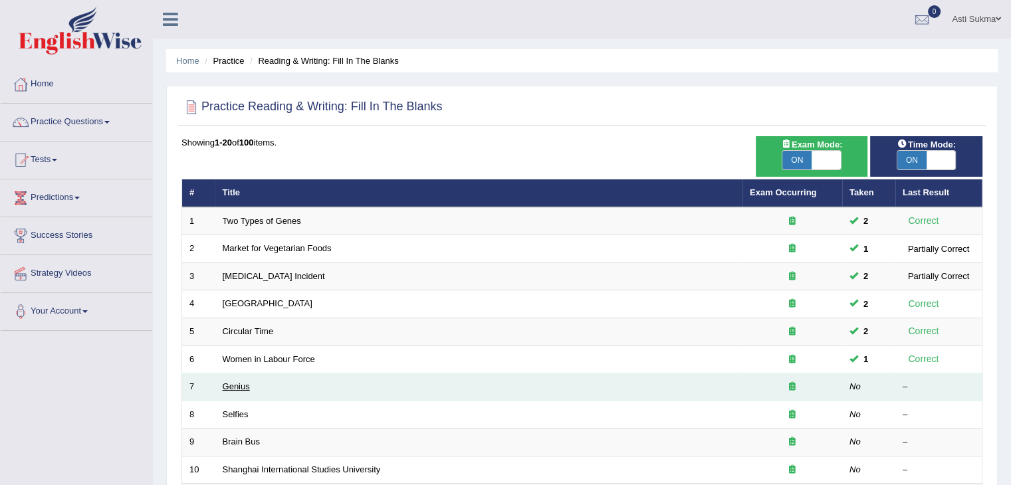
click at [245, 389] on link "Genius" at bounding box center [236, 386] width 27 height 10
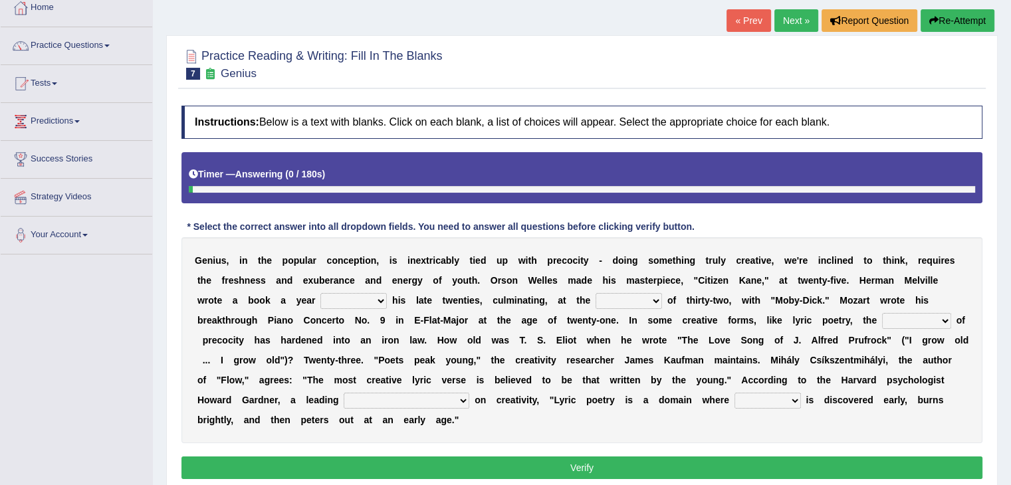
scroll to position [96, 0]
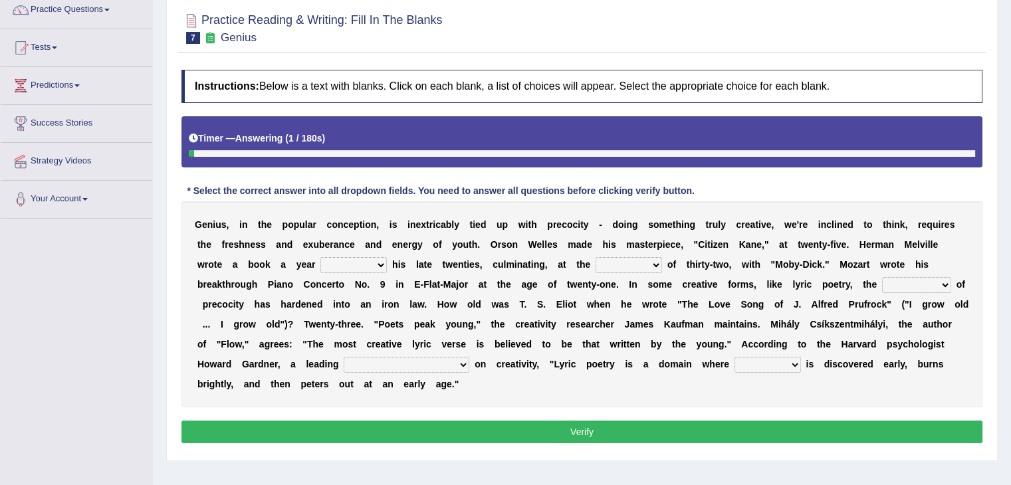
click at [997, 233] on html "Toggle navigation Home Practice Questions Speaking Practice Read Aloud Repeat S…" at bounding box center [505, 130] width 1011 height 485
click at [356, 264] on select "on without through over" at bounding box center [353, 266] width 66 height 16
select select "over"
click at [320, 258] on select "on without through over" at bounding box center [353, 266] width 66 height 16
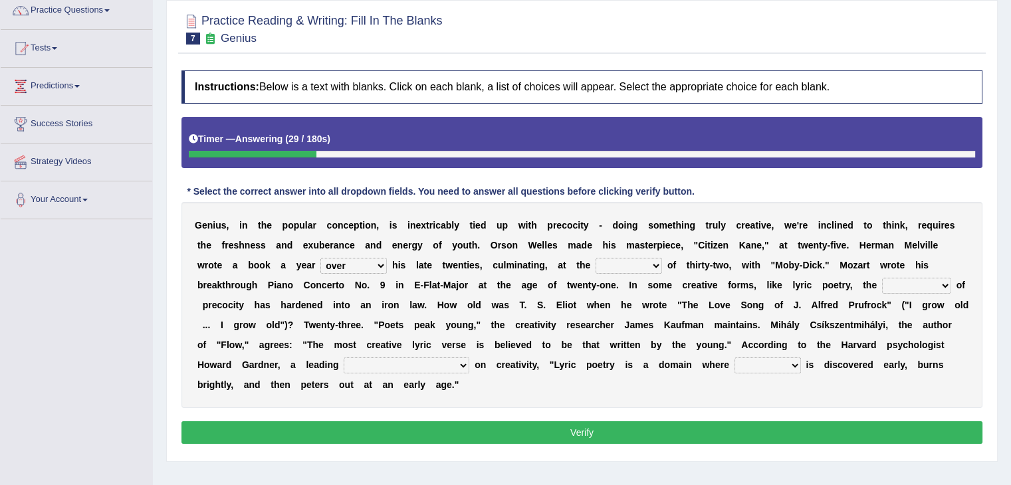
click at [622, 260] on select "proportion rate age cost" at bounding box center [628, 266] width 66 height 16
select select "age"
click at [595, 258] on select "proportion rate age cost" at bounding box center [628, 266] width 66 height 16
click at [908, 290] on select "junction importance structure inferiority" at bounding box center [916, 286] width 69 height 16
select select "structure"
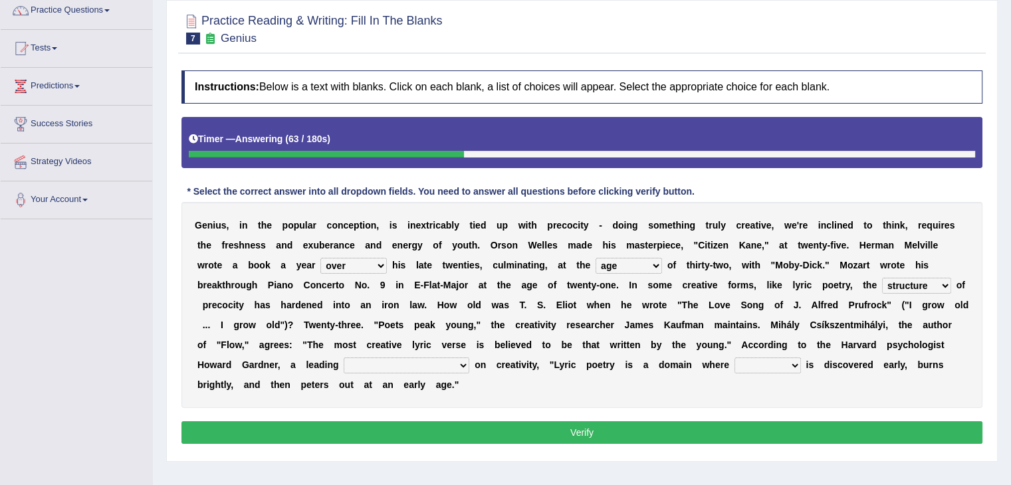
click at [882, 278] on select "junction importance structure inferiority" at bounding box center [916, 286] width 69 height 16
click at [389, 363] on select "master supremacy authority [DEMOGRAPHIC_DATA]" at bounding box center [407, 366] width 126 height 16
select select "master"
click at [344, 358] on select "master supremacy authority [DEMOGRAPHIC_DATA]" at bounding box center [407, 366] width 126 height 16
click at [734, 363] on select "fire derk offender talent" at bounding box center [767, 366] width 66 height 16
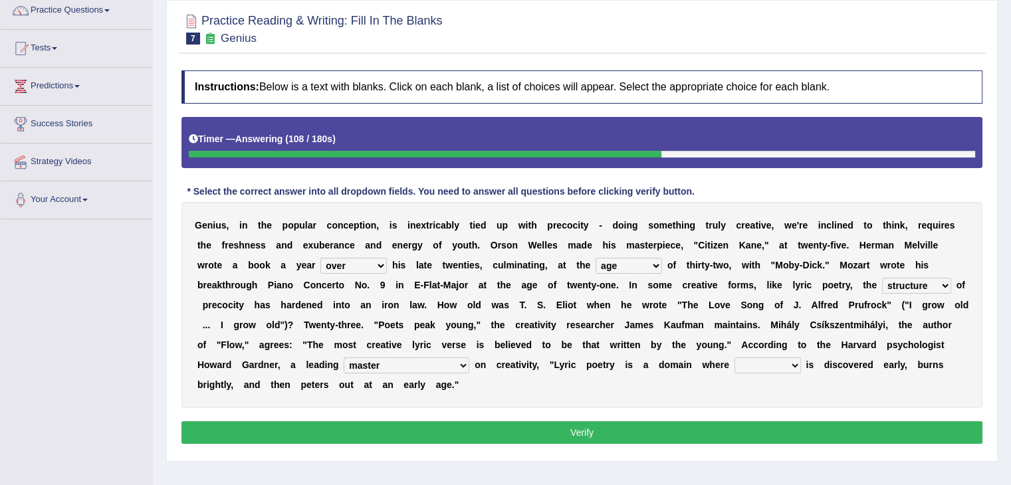
click at [734, 358] on select "fire derk offender talent" at bounding box center [767, 366] width 66 height 16
click at [734, 364] on select "fire derk offender talent" at bounding box center [767, 366] width 66 height 16
select select "fire"
click at [734, 358] on select "fire derk offender talent" at bounding box center [767, 366] width 66 height 16
click at [740, 395] on div "G e n i u s , i n t h e p o p u l a r c o n c e p t i o n , i s i n e x t r i c…" at bounding box center [581, 305] width 801 height 206
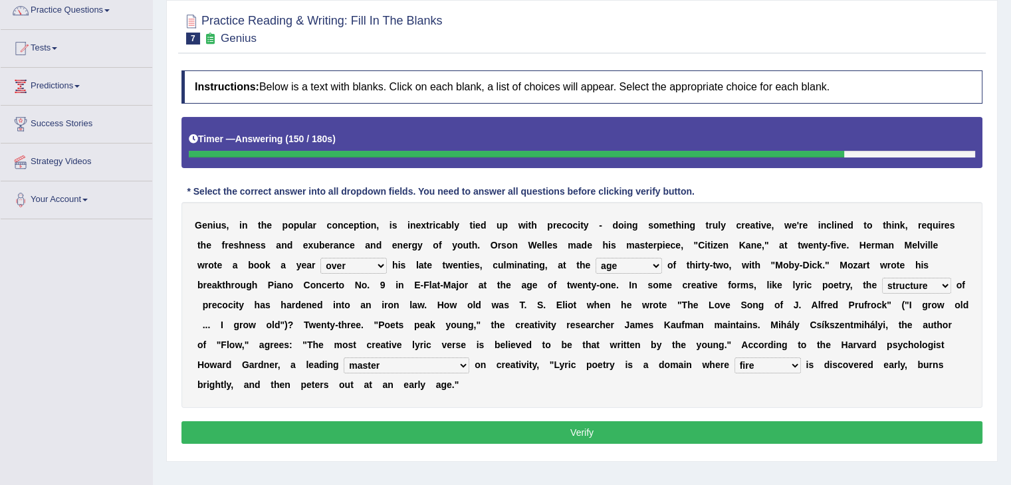
click at [363, 265] on select "on without through over" at bounding box center [353, 266] width 66 height 16
click at [529, 326] on b "a" at bounding box center [531, 325] width 5 height 11
click at [603, 426] on button "Verify" at bounding box center [581, 432] width 801 height 23
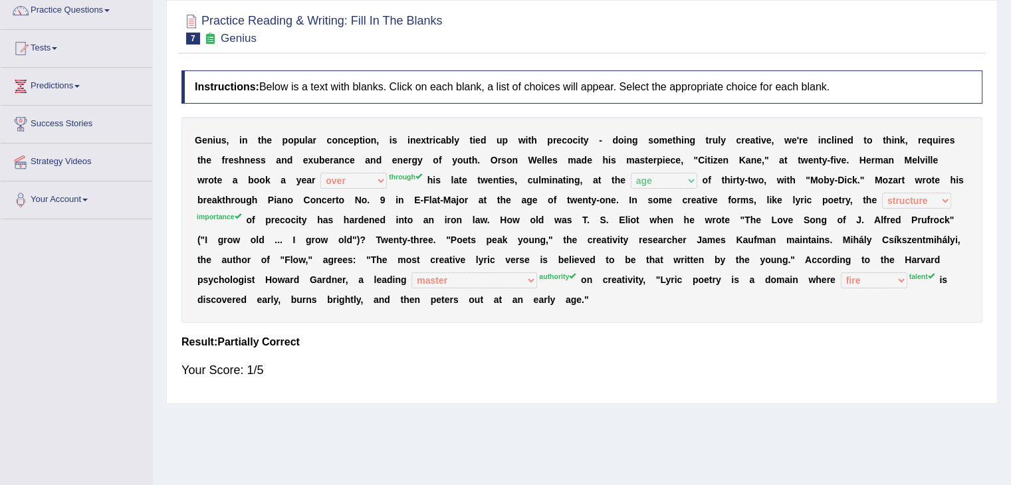
scroll to position [5, 0]
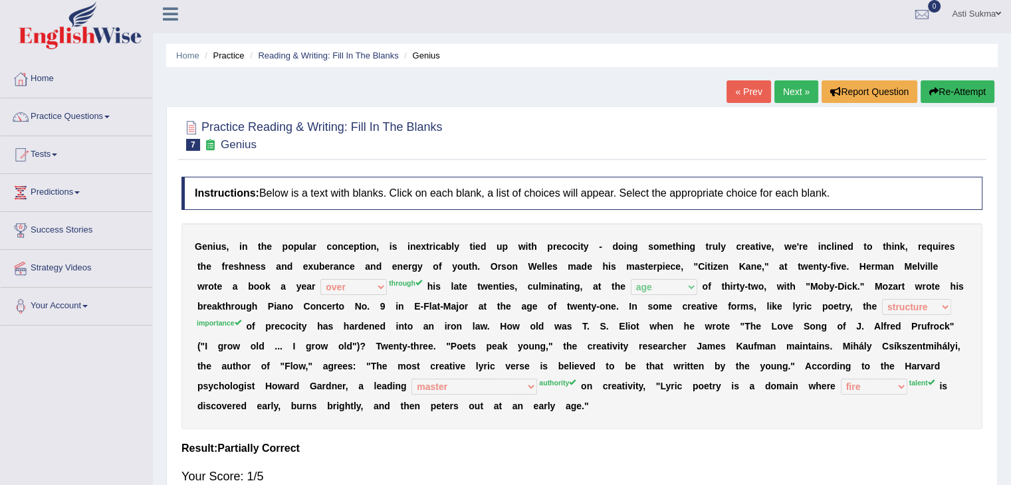
click at [965, 88] on button "Re-Attempt" at bounding box center [957, 91] width 74 height 23
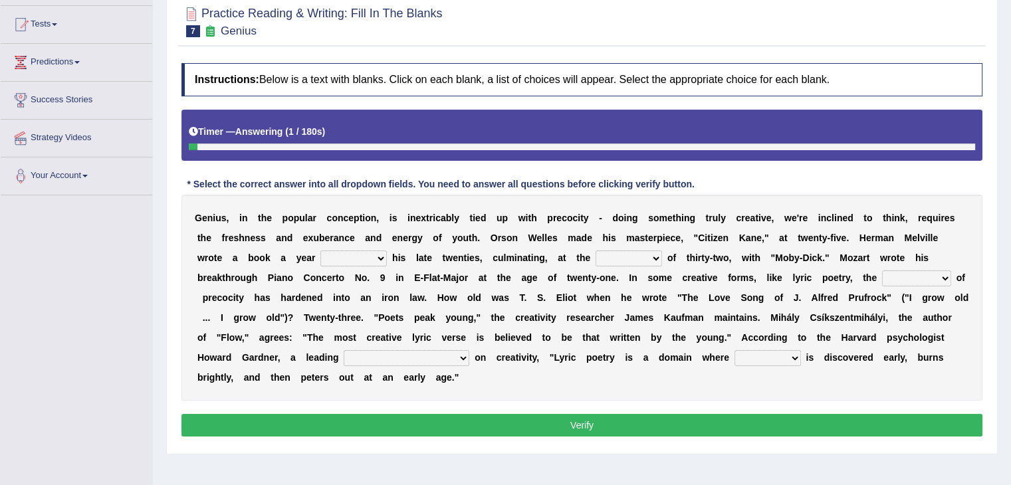
scroll to position [154, 0]
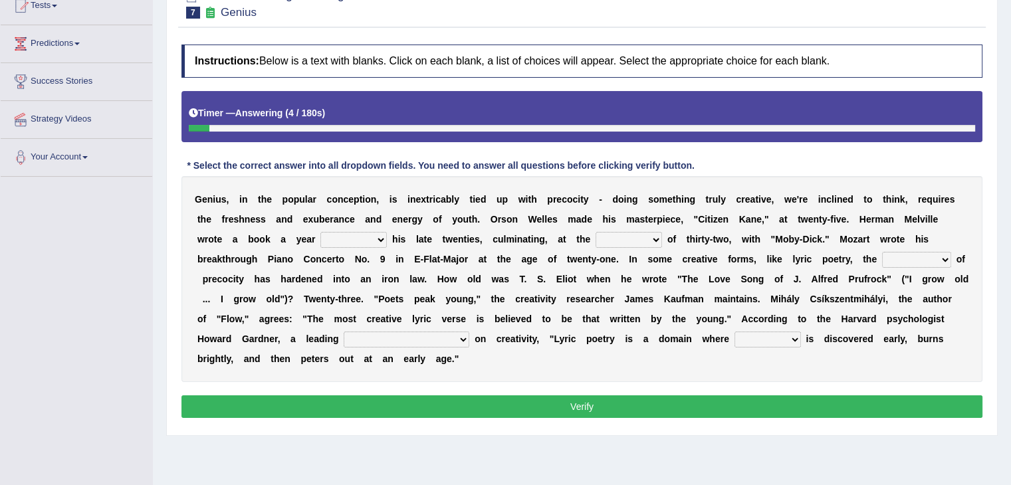
click at [347, 243] on select "on without through over" at bounding box center [353, 240] width 66 height 16
select select "through"
click at [320, 232] on select "on without through over" at bounding box center [353, 240] width 66 height 16
click at [503, 269] on div "G e n i u s , i n t h e p o p u l a r c o n c e p t i o n , i s i n e x t r i c…" at bounding box center [581, 279] width 801 height 206
click at [617, 239] on select "proportion rate age cost" at bounding box center [628, 240] width 66 height 16
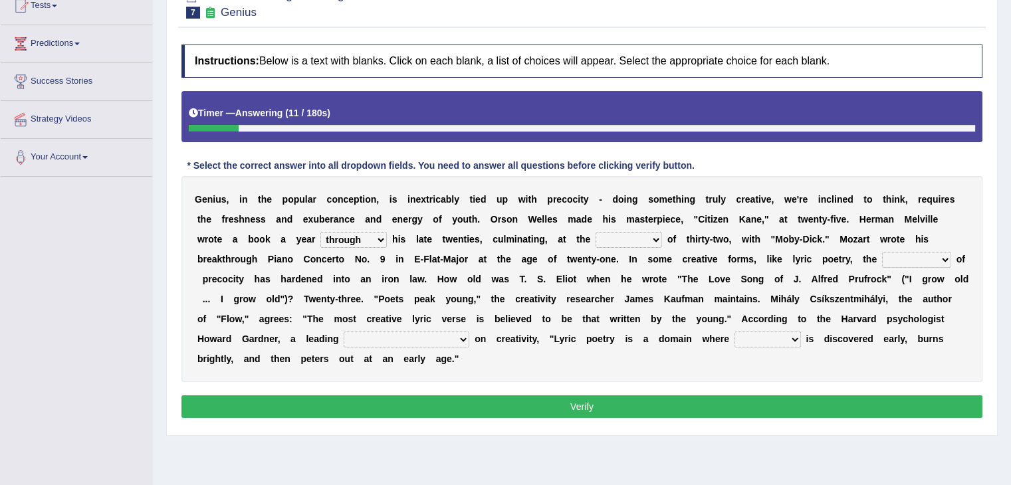
select select "age"
click at [595, 232] on select "proportion rate age cost" at bounding box center [628, 240] width 66 height 16
click at [914, 256] on select "junction importance structure inferiority" at bounding box center [916, 260] width 69 height 16
select select "importance"
click at [882, 252] on select "junction importance structure inferiority" at bounding box center [916, 260] width 69 height 16
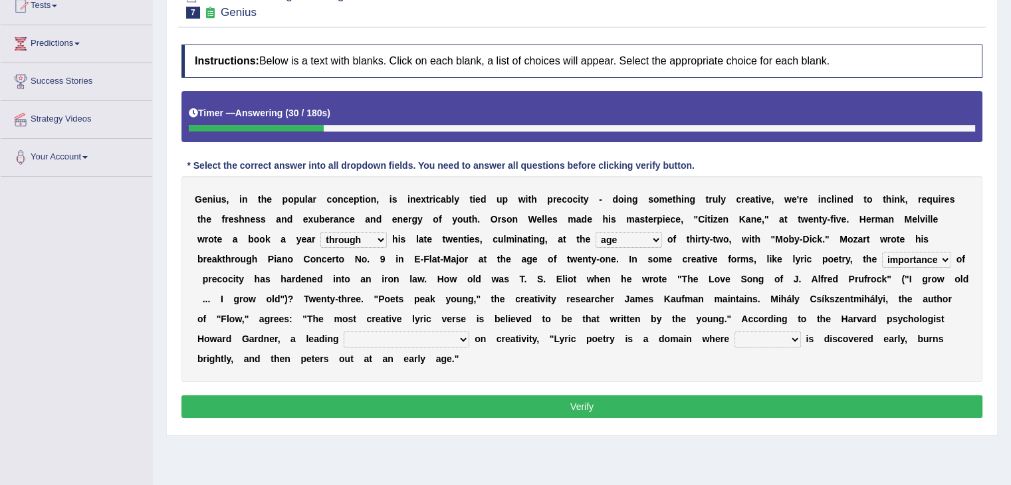
click at [397, 340] on select "master supremacy authority [DEMOGRAPHIC_DATA]" at bounding box center [407, 340] width 126 height 16
select select "authority"
click at [344, 332] on select "master supremacy authority [DEMOGRAPHIC_DATA]" at bounding box center [407, 340] width 126 height 16
click at [734, 333] on select "fire derk offender talent" at bounding box center [767, 340] width 66 height 16
select select "talent"
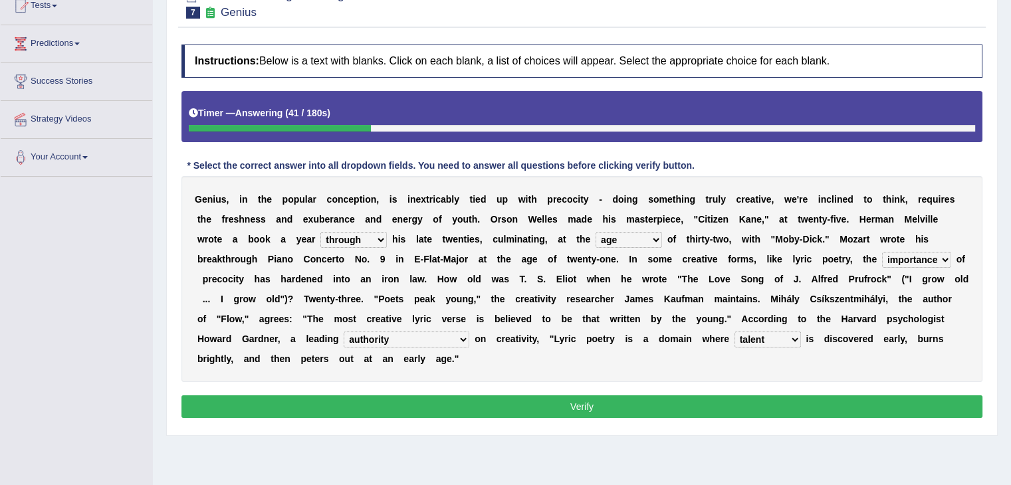
click at [734, 332] on select "fire derk offender talent" at bounding box center [767, 340] width 66 height 16
click at [732, 401] on button "Verify" at bounding box center [581, 406] width 801 height 23
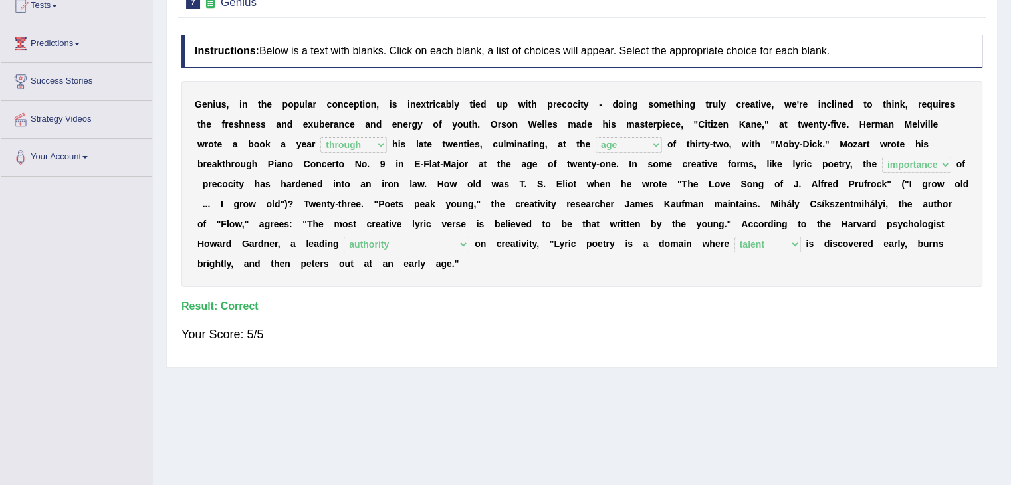
click at [720, 341] on div "Your Score: 5/5" at bounding box center [581, 334] width 801 height 32
